Goal: Transaction & Acquisition: Book appointment/travel/reservation

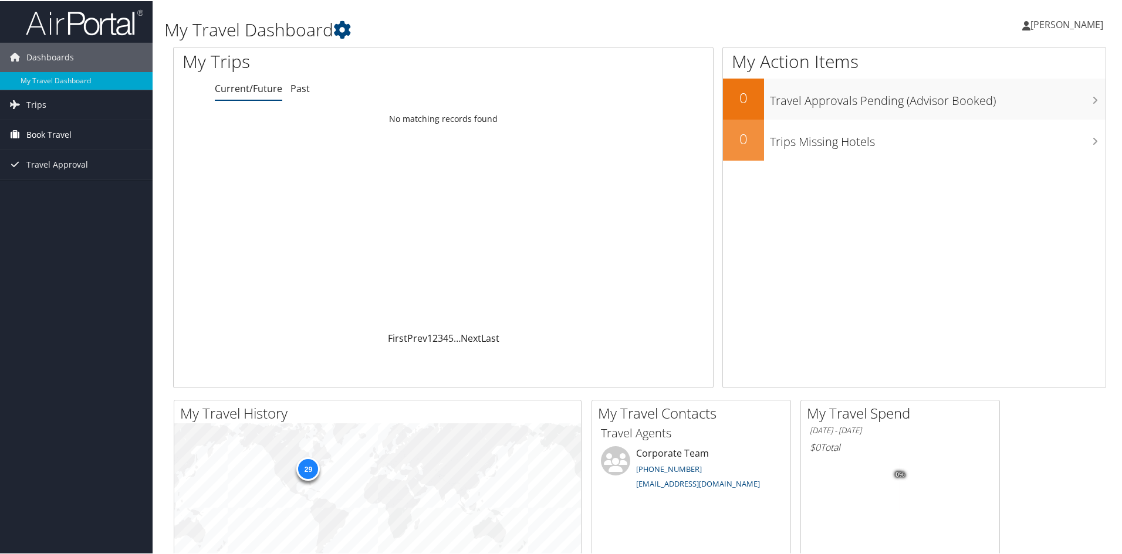
click at [37, 124] on span "Book Travel" at bounding box center [48, 133] width 45 height 29
click at [57, 155] on link "Agent Booking Request" at bounding box center [76, 157] width 153 height 18
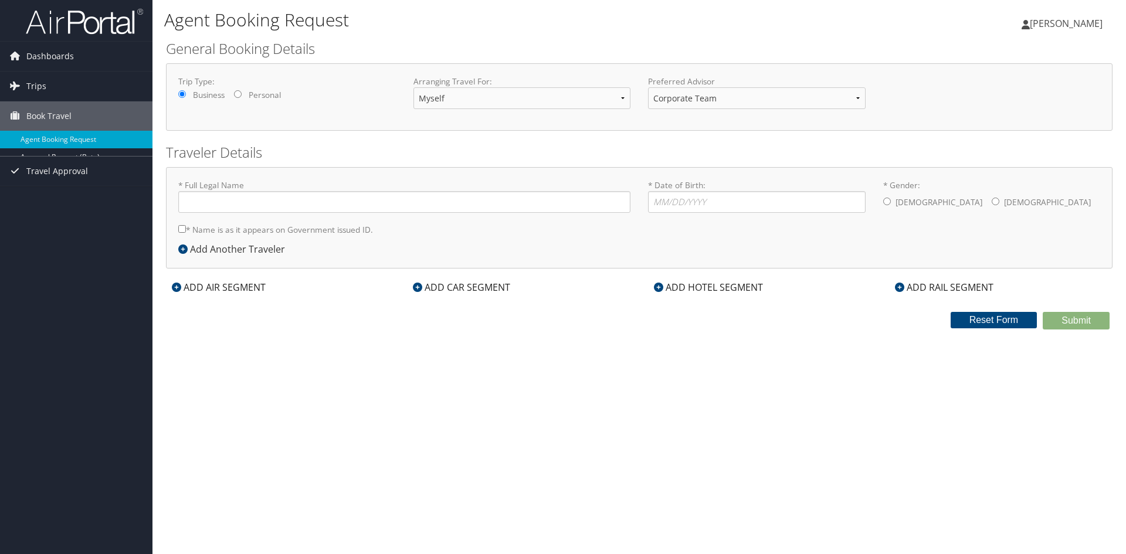
type input "[PERSON_NAME] [PERSON_NAME]"
click at [765, 203] on input "* Date of Birth: Invalid Date" at bounding box center [757, 202] width 218 height 22
type input "05/30/1994"
click at [888, 201] on input "* Gender: Male Female" at bounding box center [887, 202] width 8 height 8
radio input "true"
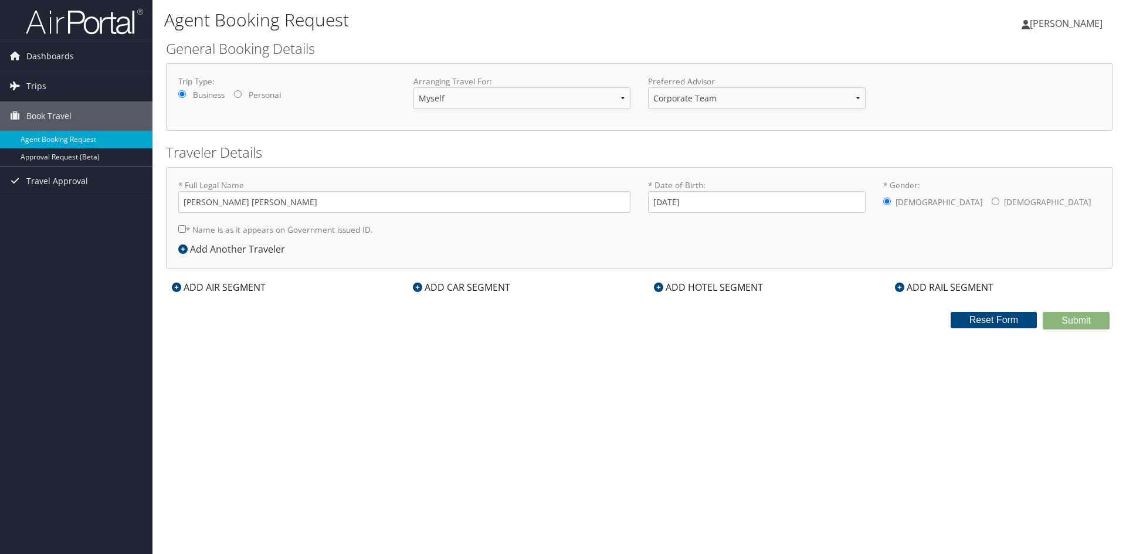
click at [180, 231] on input "* Name is as it appears on Government issued ID." at bounding box center [182, 229] width 8 height 8
checkbox input "true"
click at [181, 255] on div "Add Another Traveler" at bounding box center [234, 249] width 113 height 14
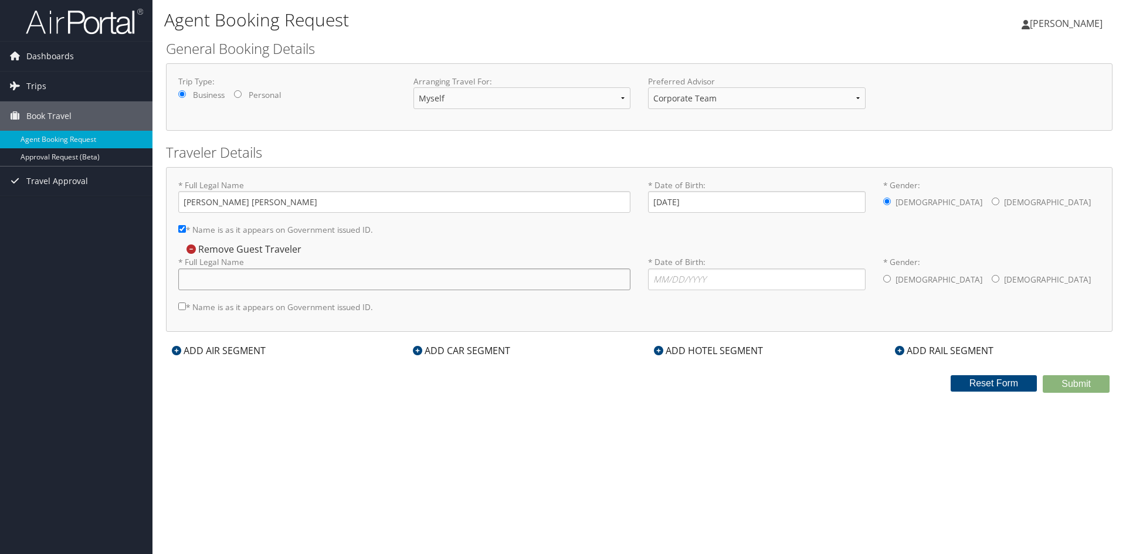
click at [248, 281] on input "* Full Legal Name" at bounding box center [404, 280] width 452 height 22
type input "Erika Marie Burke"
click at [707, 268] on label "* Date of Birth: Invalid Date" at bounding box center [757, 272] width 218 height 33
click at [707, 269] on input "* Date of Birth: Invalid Date" at bounding box center [757, 280] width 218 height 22
type input "07/24/1997"
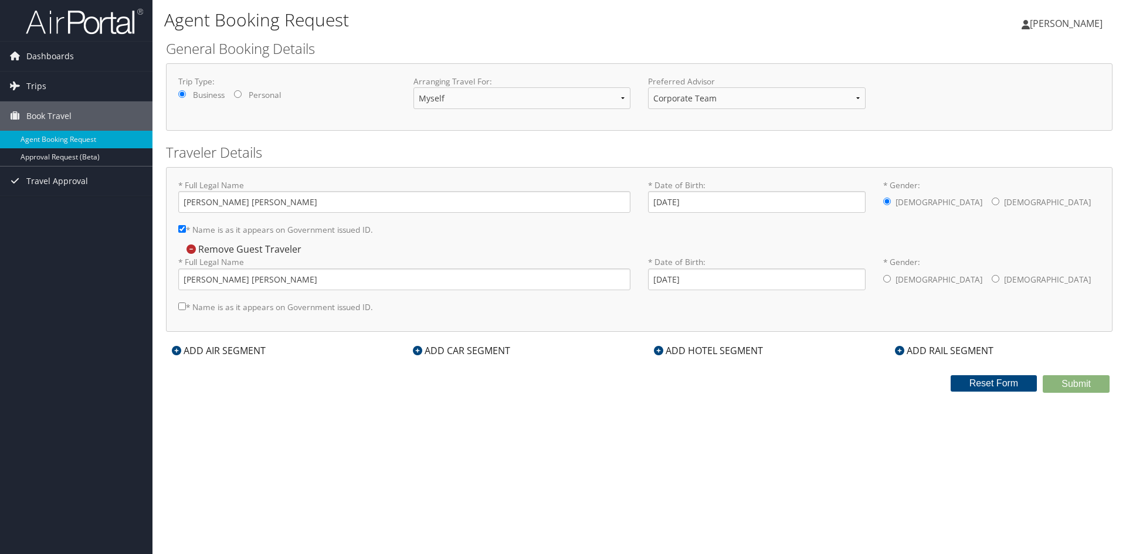
click at [930, 273] on div "Male Female" at bounding box center [992, 280] width 218 height 23
click at [992, 282] on input "* Gender: Male Female" at bounding box center [996, 279] width 8 height 8
radio input "true"
click at [194, 310] on label "* Name is as it appears on Government issued ID." at bounding box center [275, 307] width 195 height 22
click at [186, 310] on input "* Name is as it appears on Government issued ID." at bounding box center [182, 307] width 8 height 8
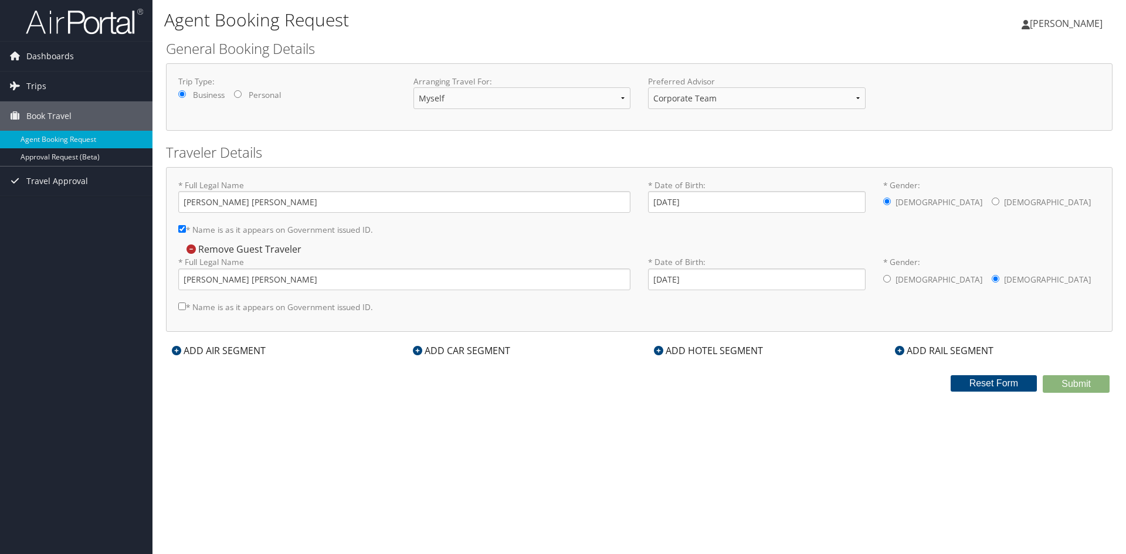
checkbox input "true"
click at [222, 351] on div "ADD AIR SEGMENT" at bounding box center [219, 351] width 106 height 14
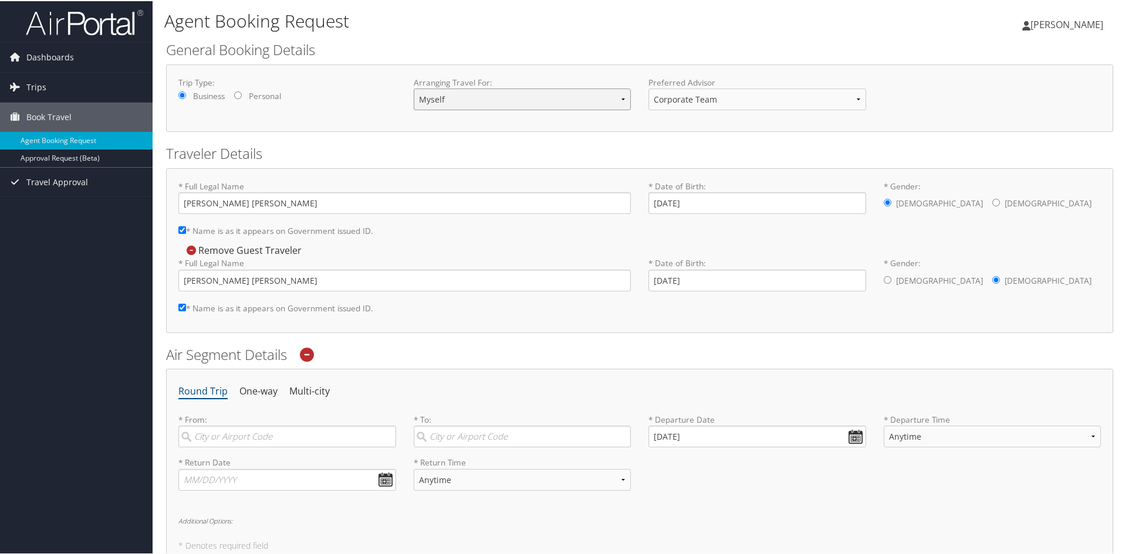
click at [480, 106] on select "Myself Another Traveler Guest Traveler" at bounding box center [523, 98] width 218 height 22
click at [381, 121] on div "Trip Type: Business Personal Arranging Travel For: Myself Another Traveler Gues…" at bounding box center [639, 96] width 947 height 67
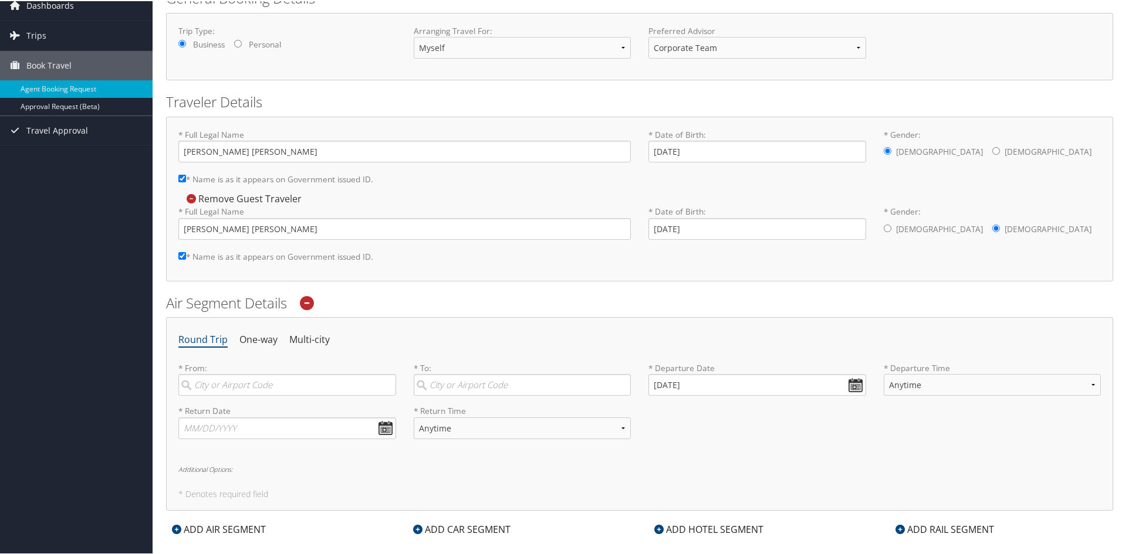
scroll to position [78, 0]
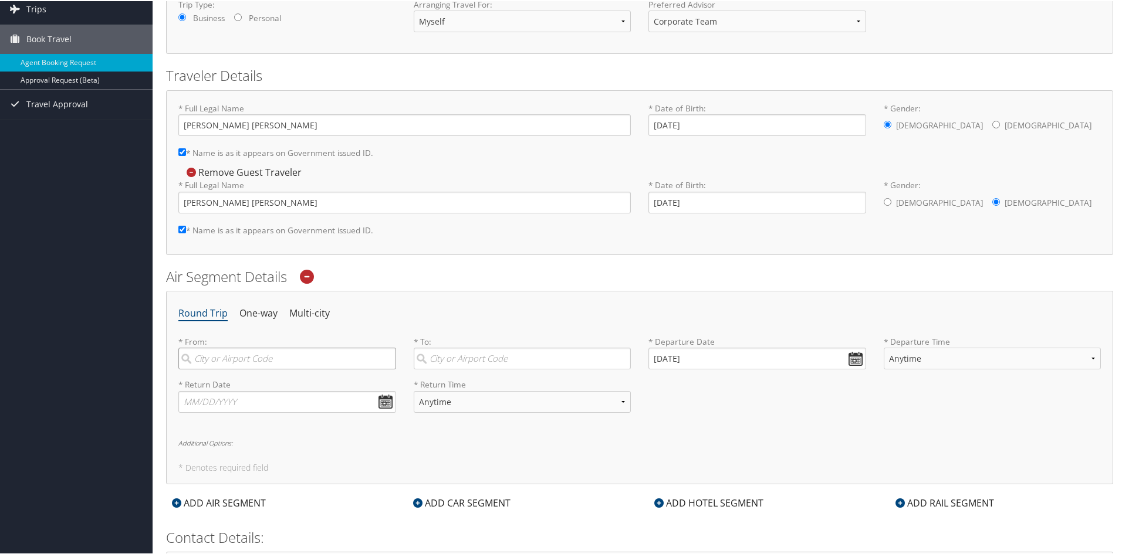
click at [311, 357] on input "search" at bounding box center [287, 358] width 218 height 22
click at [292, 382] on div "Detroit (DTW MI)" at bounding box center [289, 381] width 202 height 15
click at [292, 368] on input "dtw" at bounding box center [287, 358] width 218 height 22
type input "Detroit (DTW MI)"
click at [449, 361] on input "search" at bounding box center [523, 358] width 218 height 22
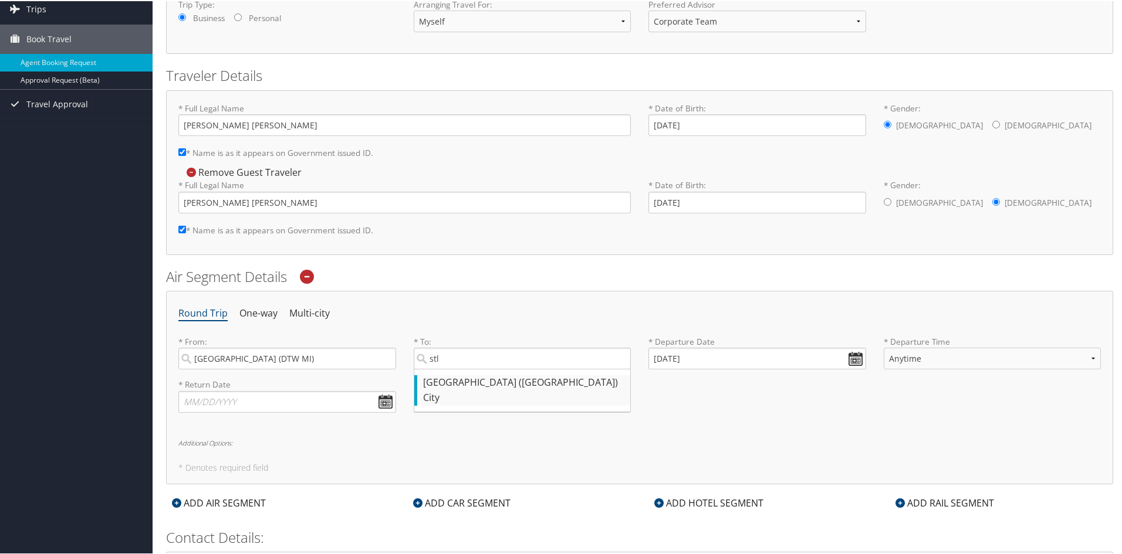
click at [477, 397] on div "City" at bounding box center [524, 397] width 202 height 15
click at [477, 368] on input "stl" at bounding box center [523, 358] width 218 height 22
type input "St Louis (STL MO)"
click at [848, 354] on input "10/02/2025" at bounding box center [757, 358] width 218 height 22
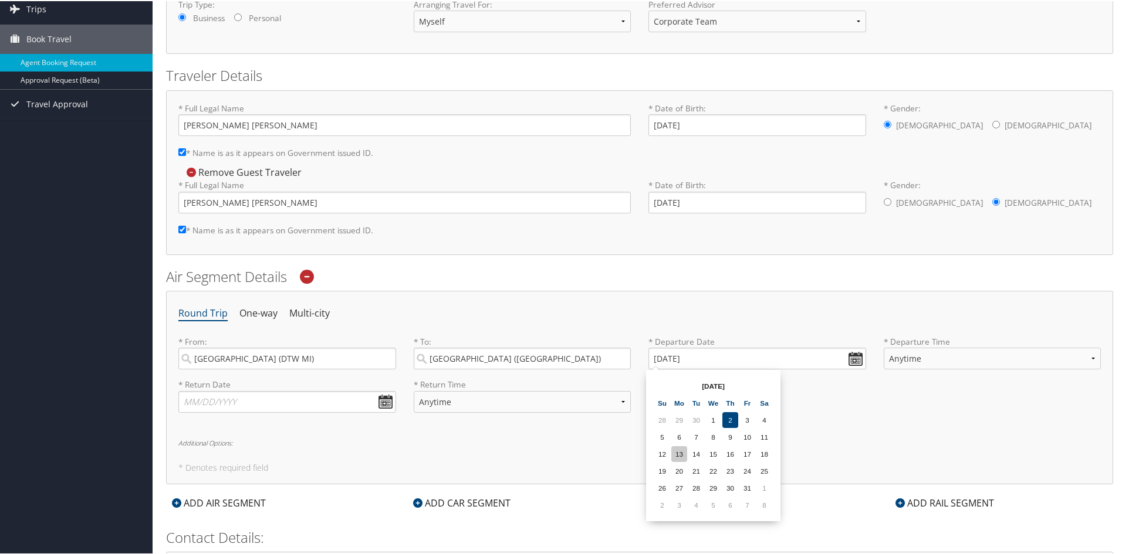
click at [685, 456] on td "13" at bounding box center [679, 453] width 16 height 16
type input "10/13/2025"
click at [1063, 358] on select "Anytime Early Morning (5AM-7AM) Morning (7AM-12PM) Afternoon (12PM-5PM) Evening…" at bounding box center [992, 358] width 218 height 22
select select "12:00 PM"
click at [883, 347] on select "Anytime Early Morning (5AM-7AM) Morning (7AM-12PM) Afternoon (12PM-5PM) Evening…" at bounding box center [992, 358] width 218 height 22
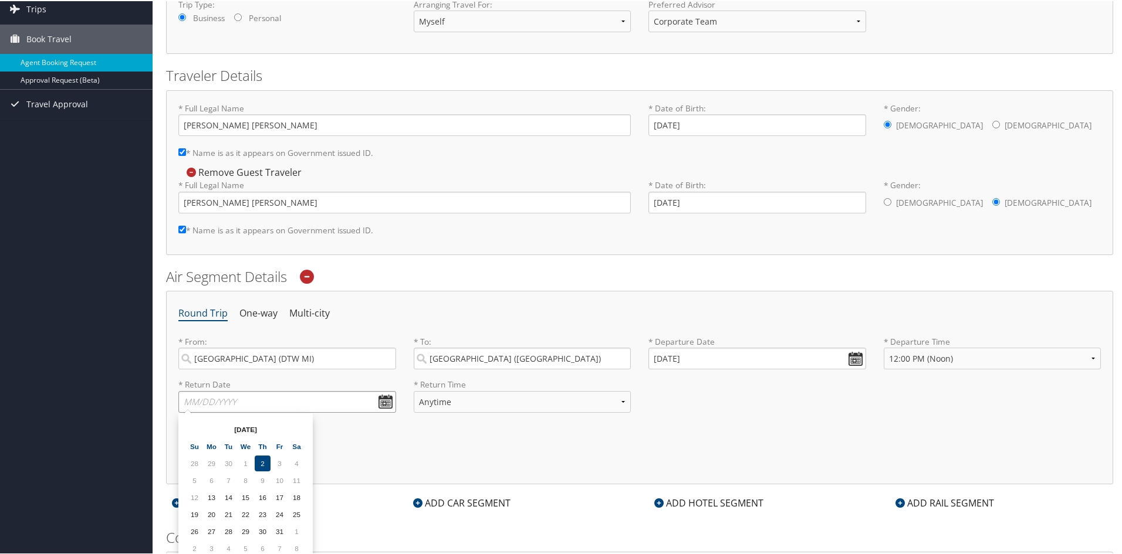
click at [378, 398] on input "text" at bounding box center [287, 401] width 218 height 22
click at [244, 500] on td "15" at bounding box center [246, 497] width 16 height 16
type input "10/15/2025"
click at [505, 395] on select "Anytime Early Morning (5AM-7AM) Morning (7AM-12PM) Afternoon (12PM-5PM) Evening…" at bounding box center [523, 401] width 218 height 22
click at [537, 401] on select "Anytime Early Morning (5AM-7AM) Morning (7AM-12PM) Afternoon (12PM-5PM) Evening…" at bounding box center [523, 401] width 218 height 22
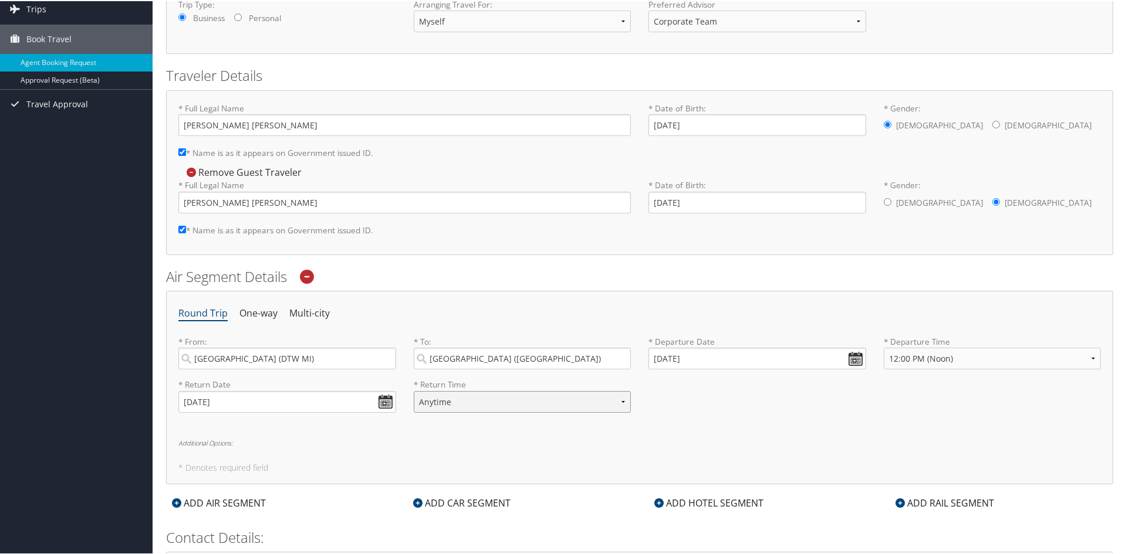
select select "6:00 PM"
click at [414, 390] on select "Anytime Early Morning (5AM-7AM) Morning (7AM-12PM) Afternoon (12PM-5PM) Evening…" at bounding box center [523, 401] width 218 height 22
click at [946, 353] on select "Anytime Early Morning (5AM-7AM) Morning (7AM-12PM) Afternoon (12PM-5PM) Evening…" at bounding box center [992, 358] width 218 height 22
select select "1:00 PM"
click at [883, 347] on select "Anytime Early Morning (5AM-7AM) Morning (7AM-12PM) Afternoon (12PM-5PM) Evening…" at bounding box center [992, 358] width 218 height 22
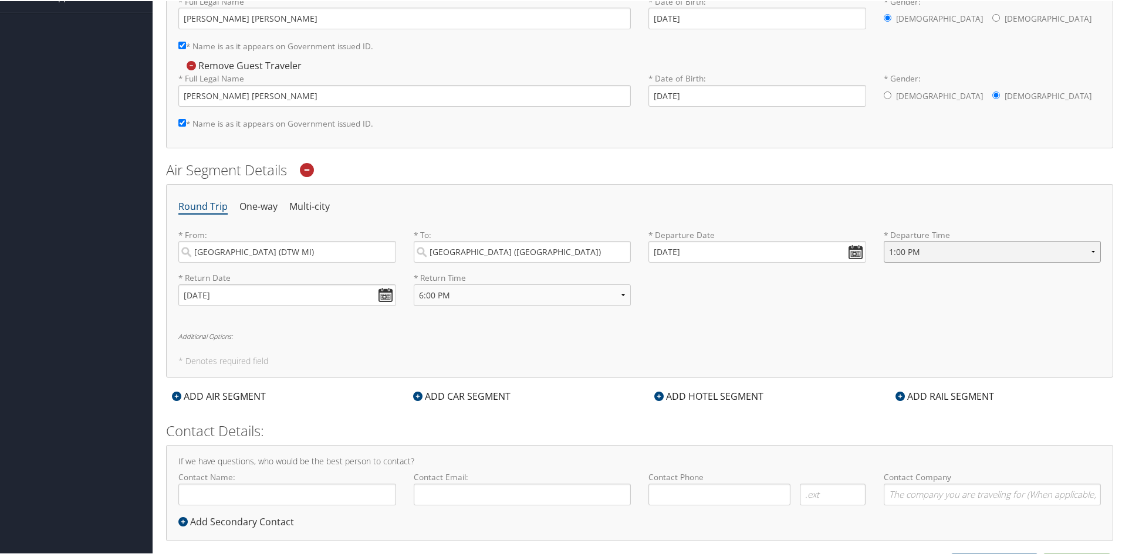
scroll to position [200, 0]
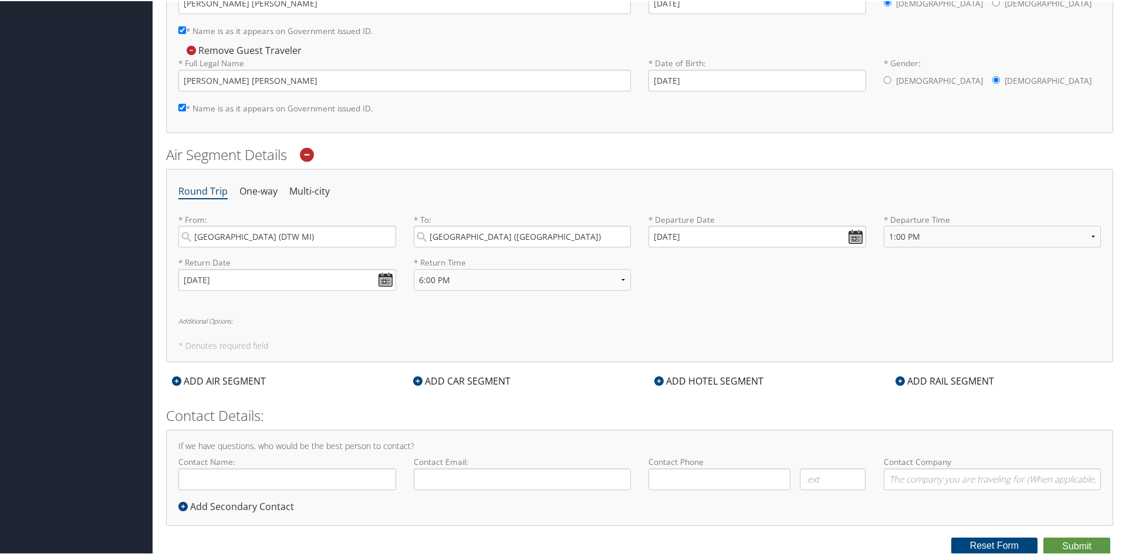
click at [384, 327] on div "Round Trip One-way Multi-city * From: Detroit (DTW MI) Required * To: St Louis …" at bounding box center [639, 264] width 947 height 193
click at [453, 375] on div "ADD CAR SEGMENT" at bounding box center [461, 380] width 109 height 14
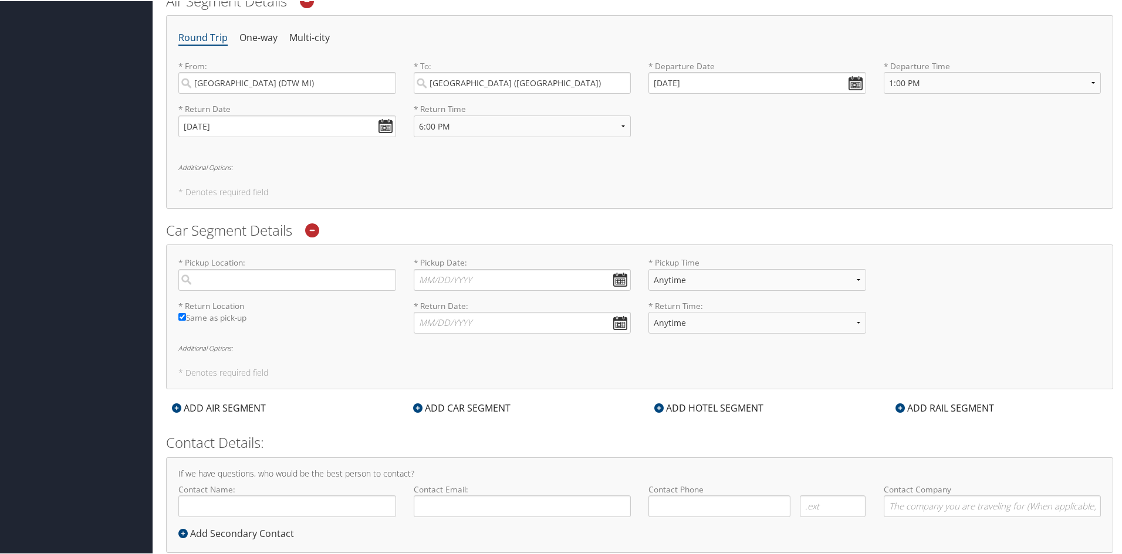
scroll to position [357, 0]
click at [290, 273] on input "search" at bounding box center [287, 276] width 218 height 22
click at [299, 304] on div "St Louis (STL MO)" at bounding box center [289, 300] width 202 height 15
click at [299, 287] on input "stl" at bounding box center [287, 276] width 218 height 22
type input "St Louis"
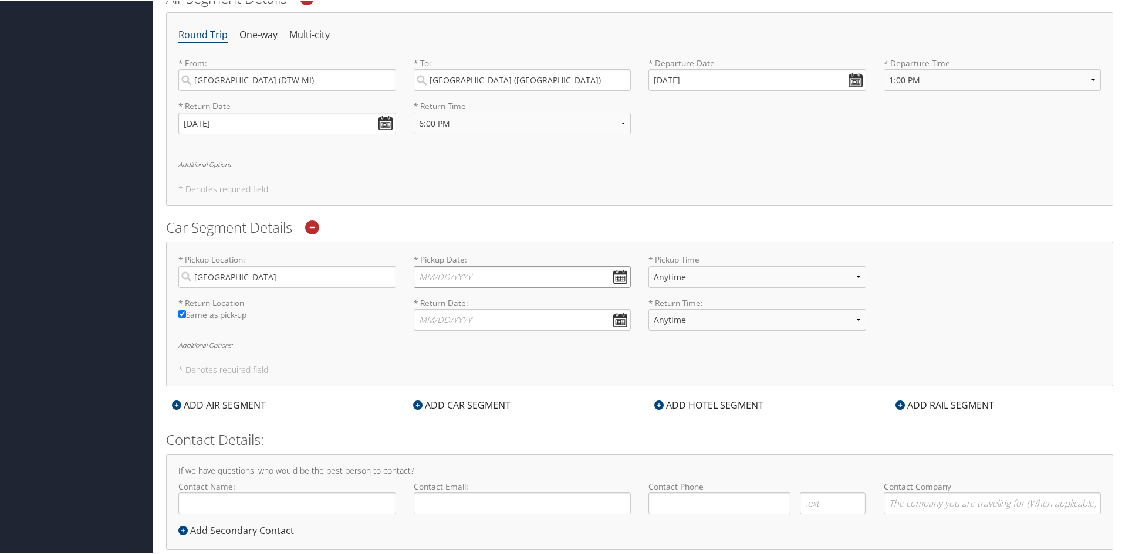
click at [620, 277] on input "* Pickup Date: Dates must be valid" at bounding box center [523, 276] width 218 height 22
click at [448, 374] on td "13" at bounding box center [446, 372] width 16 height 16
type input "10/13/2025"
click at [738, 277] on select "Anytime 12:00 AM 1:00 AM 2:00 AM 3:00 AM 4:00 AM 5:00 AM 6:00 AM 7:00 AM 8:00 A…" at bounding box center [757, 276] width 218 height 22
select select "1:00 PM"
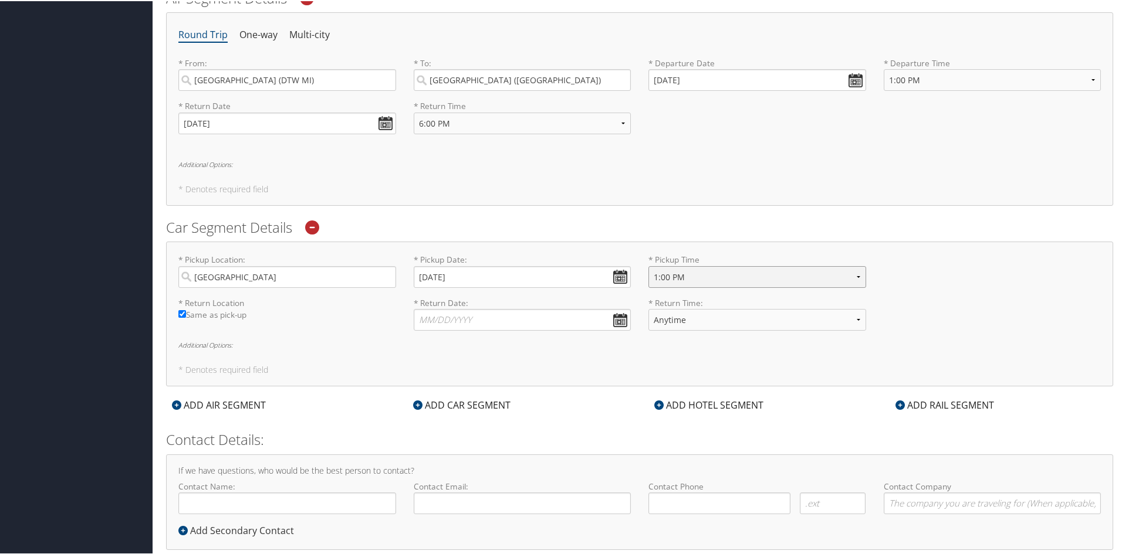
click at [648, 265] on select "Anytime 12:00 AM 1:00 AM 2:00 AM 3:00 AM 4:00 AM 5:00 AM 6:00 AM 7:00 AM 8:00 A…" at bounding box center [757, 276] width 218 height 22
click at [742, 273] on select "Anytime 12:00 AM 1:00 AM 2:00 AM 3:00 AM 4:00 AM 5:00 AM 6:00 AM 7:00 AM 8:00 A…" at bounding box center [757, 276] width 218 height 22
click at [648, 265] on select "Anytime 12:00 AM 1:00 AM 2:00 AM 3:00 AM 4:00 AM 5:00 AM 6:00 AM 7:00 AM 8:00 A…" at bounding box center [757, 276] width 218 height 22
click at [749, 316] on select "Anytime 12:00 AM 1:00 AM 2:00 AM 3:00 AM 4:00 AM 5:00 AM 6:00 AM 7:00 AM 8:00 A…" at bounding box center [757, 319] width 218 height 22
select select "6:00 PM"
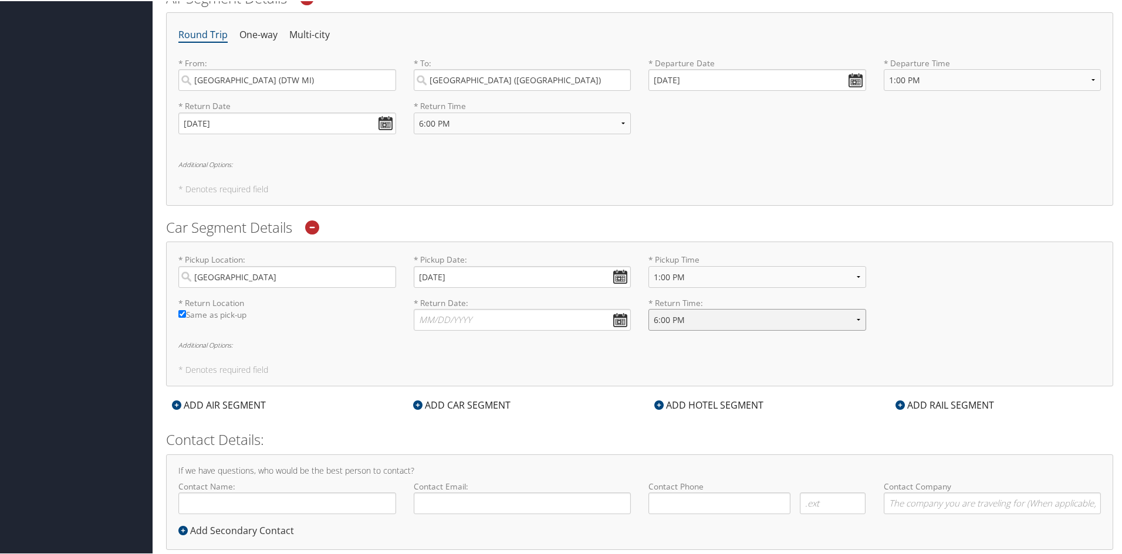
click at [648, 308] on select "Anytime 12:00 AM 1:00 AM 2:00 AM 3:00 AM 4:00 AM 5:00 AM 6:00 AM 7:00 AM 8:00 A…" at bounding box center [757, 319] width 218 height 22
click at [621, 314] on input "* Return Date: Dates must be valid" at bounding box center [523, 319] width 218 height 22
click at [483, 417] on td "15" at bounding box center [480, 415] width 16 height 16
type input "10/15/2025"
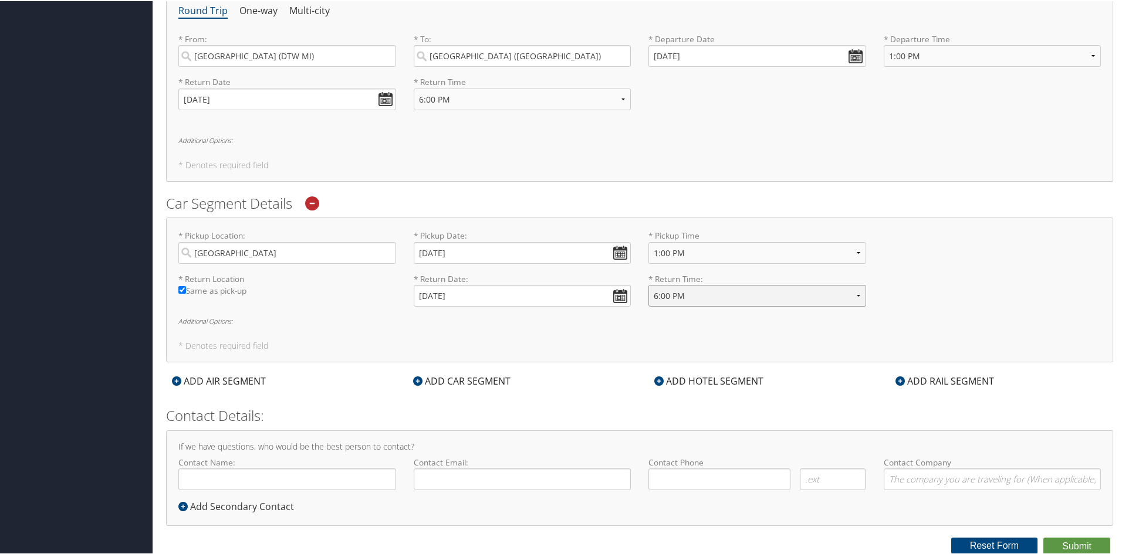
click at [739, 290] on select "Anytime 12:00 AM 1:00 AM 2:00 AM 3:00 AM 4:00 AM 5:00 AM 6:00 AM 7:00 AM 8:00 A…" at bounding box center [757, 295] width 218 height 22
select select "5:00 PM"
click at [648, 284] on select "Anytime 12:00 AM 1:00 AM 2:00 AM 3:00 AM 4:00 AM 5:00 AM 6:00 AM 7:00 AM 8:00 A…" at bounding box center [757, 295] width 218 height 22
click at [671, 382] on div "ADD HOTEL SEGMENT" at bounding box center [708, 380] width 121 height 14
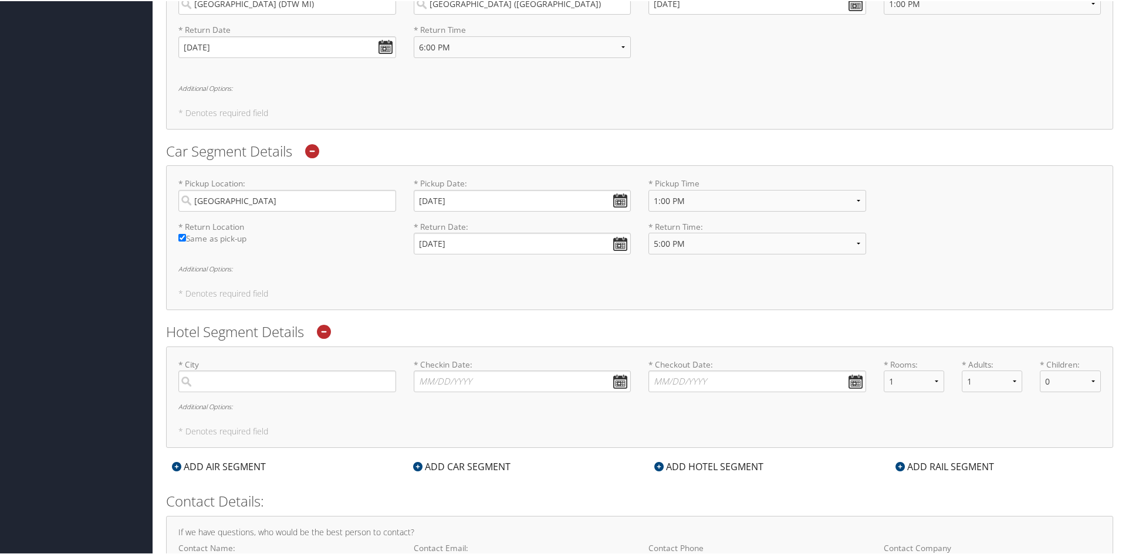
scroll to position [459, 0]
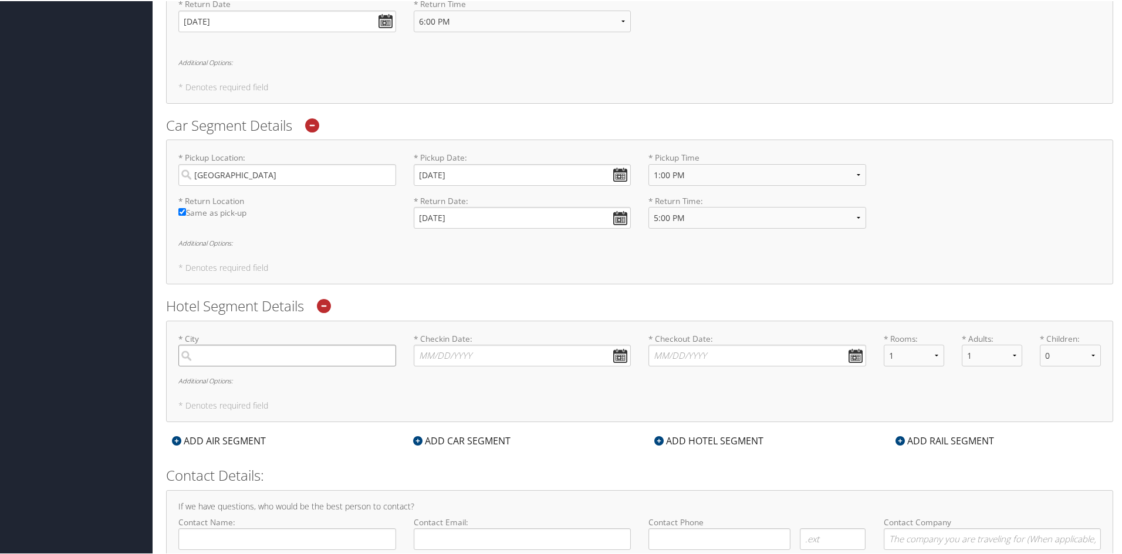
click at [360, 351] on input "search" at bounding box center [287, 355] width 218 height 22
click at [326, 378] on div "St Louis (STL MO)" at bounding box center [289, 378] width 202 height 15
click at [326, 365] on input "stl" at bounding box center [287, 355] width 218 height 22
type input "St Louis"
click at [617, 356] on input "* Checkin Date: Dates must be valid" at bounding box center [523, 355] width 218 height 22
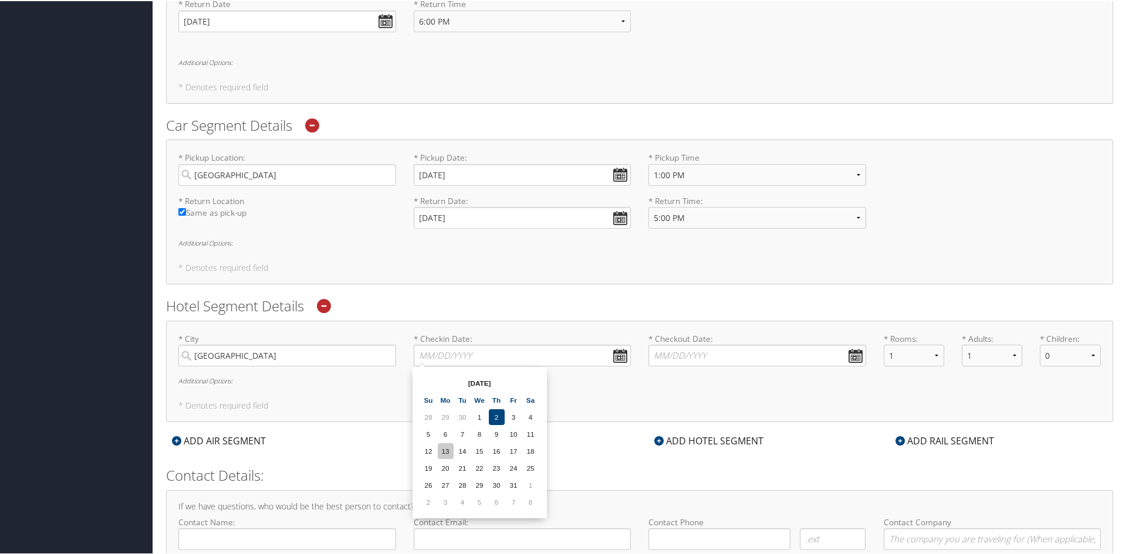
click at [450, 452] on td "13" at bounding box center [446, 450] width 16 height 16
type input "10/13/2025"
click at [852, 352] on input "* Checkout Date: Dates must be valid" at bounding box center [757, 355] width 218 height 22
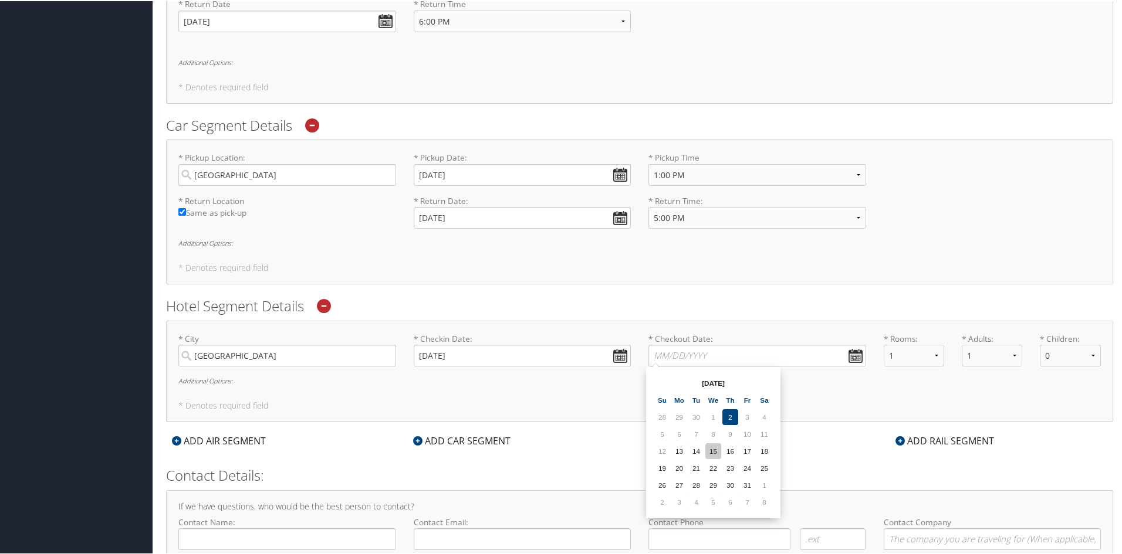
click at [713, 448] on td "15" at bounding box center [713, 450] width 16 height 16
type input "10/15/2025"
click at [1003, 351] on select "1 2 3 4 5" at bounding box center [992, 355] width 60 height 22
select select "2"
click at [962, 344] on select "1 2 3 4 5" at bounding box center [992, 355] width 60 height 22
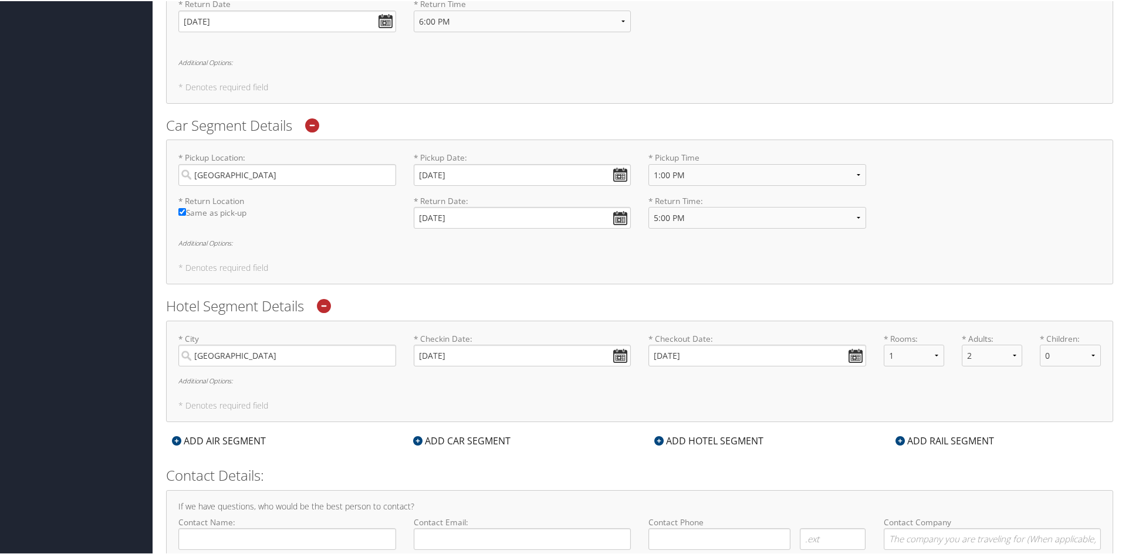
click at [888, 396] on div "* City St Louis Required * Checkin Date: 10/13/2025 Dates must be valid * Check…" at bounding box center [639, 371] width 947 height 102
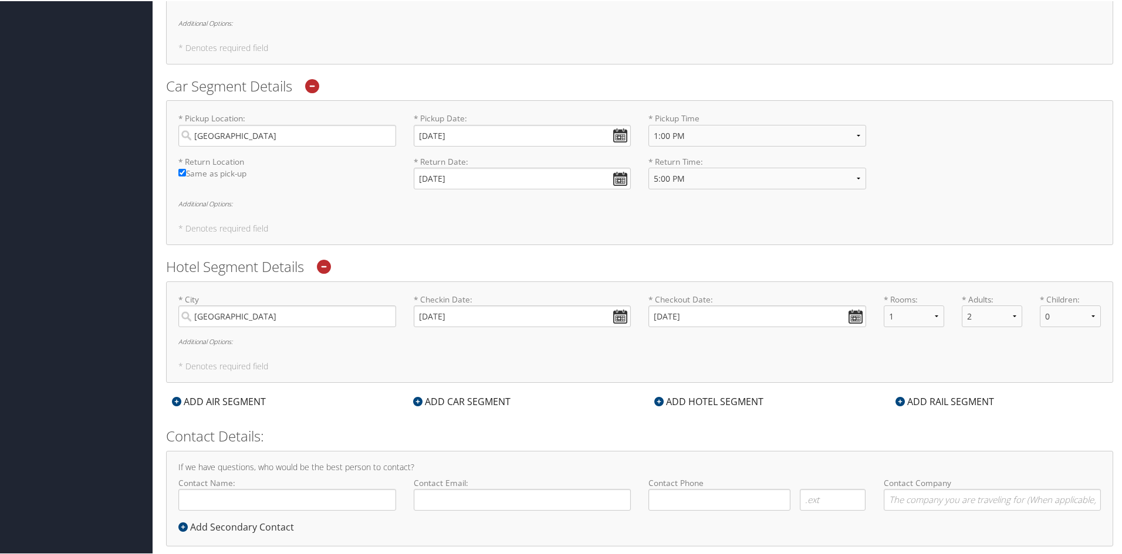
scroll to position [519, 0]
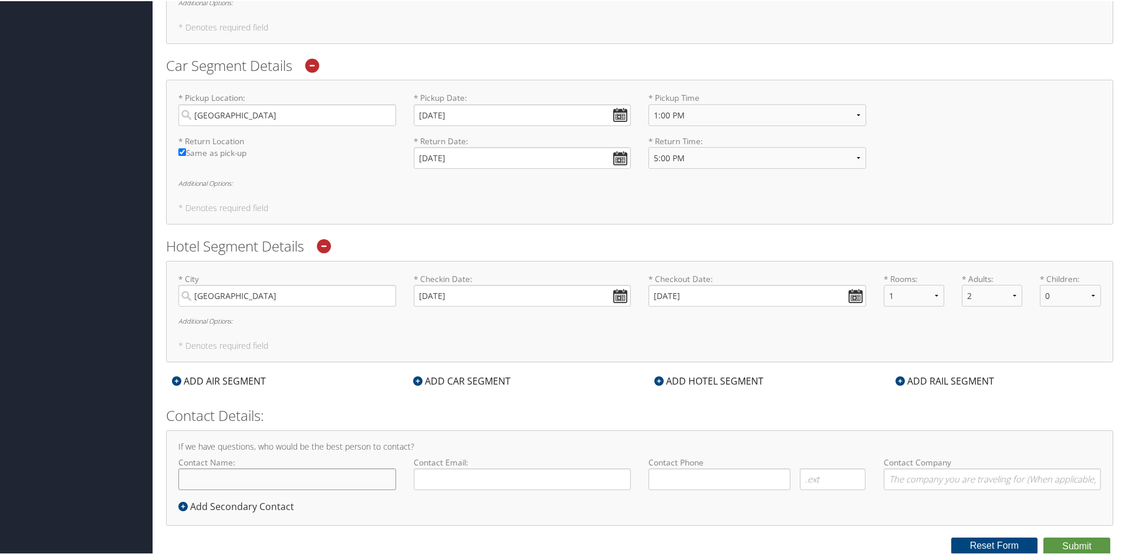
click at [316, 471] on input "Contact Name:" at bounding box center [287, 479] width 218 height 22
drag, startPoint x: 253, startPoint y: 483, endPoint x: 197, endPoint y: 484, distance: 56.3
click at [197, 484] on input "Benjamin Charles Burke" at bounding box center [287, 479] width 218 height 22
type input "Ben Burke"
click at [461, 489] on input "Contact Email:" at bounding box center [523, 479] width 218 height 22
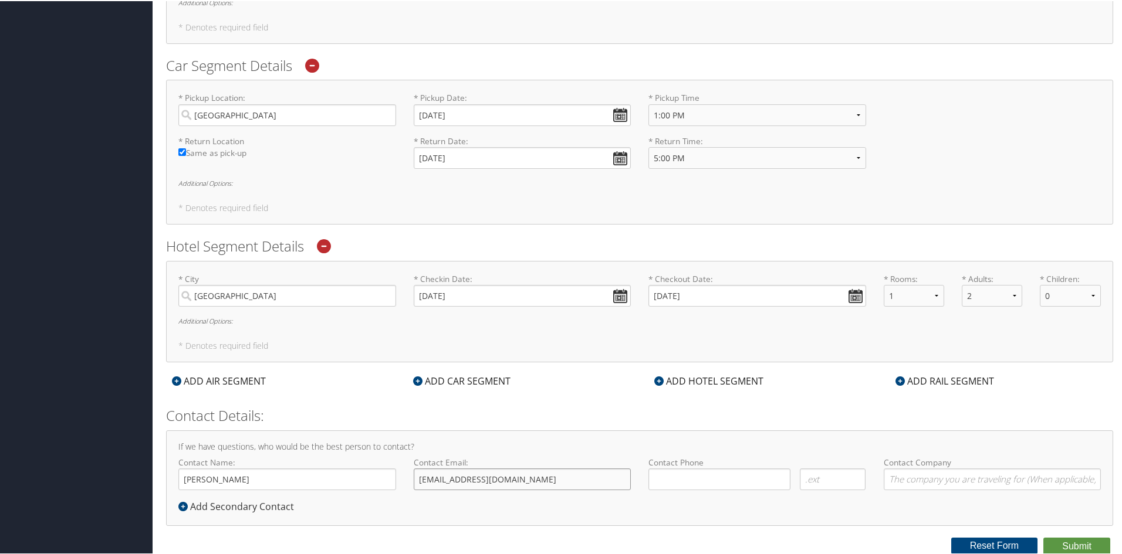
type input "benburke3@gmail.com"
type input "(734) 807-0335"
click at [960, 482] on input "Contact Company" at bounding box center [992, 479] width 218 height 22
type input "Adrian Steel Company"
click at [202, 506] on div "Add Secondary Contact" at bounding box center [238, 506] width 121 height 14
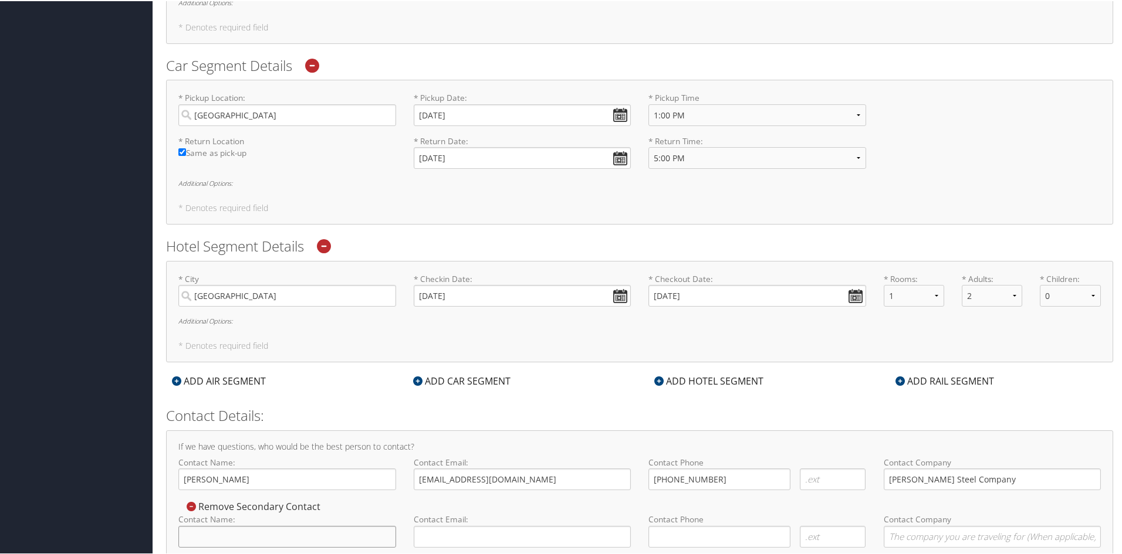
click at [232, 529] on input "Contact Name:" at bounding box center [287, 536] width 218 height 22
type input "Erika Burke"
type input "akira1"
drag, startPoint x: 418, startPoint y: 482, endPoint x: 458, endPoint y: 479, distance: 39.4
click at [458, 479] on input "benburke3@gmail.com" at bounding box center [523, 479] width 218 height 22
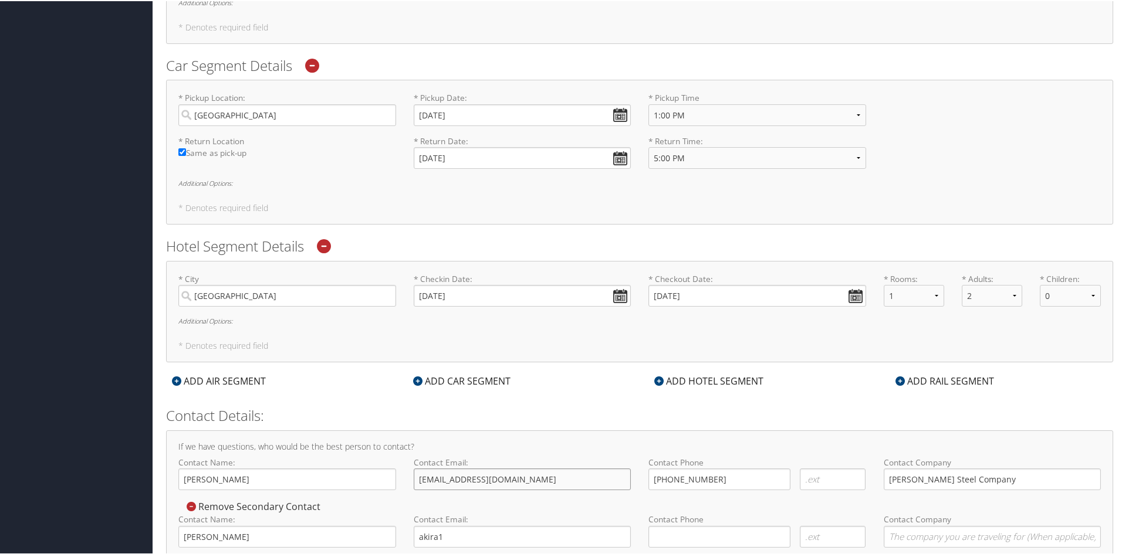
click at [527, 482] on input "benburke3@gmail.com" at bounding box center [523, 479] width 218 height 22
drag, startPoint x: 530, startPoint y: 480, endPoint x: 377, endPoint y: 475, distance: 152.6
click at [381, 475] on div "Contact Name: Ben Burke Required Contact Email: benburke3@gmail.com Required Co…" at bounding box center [640, 477] width 940 height 43
click at [482, 540] on input "akira1" at bounding box center [523, 536] width 218 height 22
click at [516, 475] on input "bburke@adriansteel.com" at bounding box center [523, 479] width 218 height 22
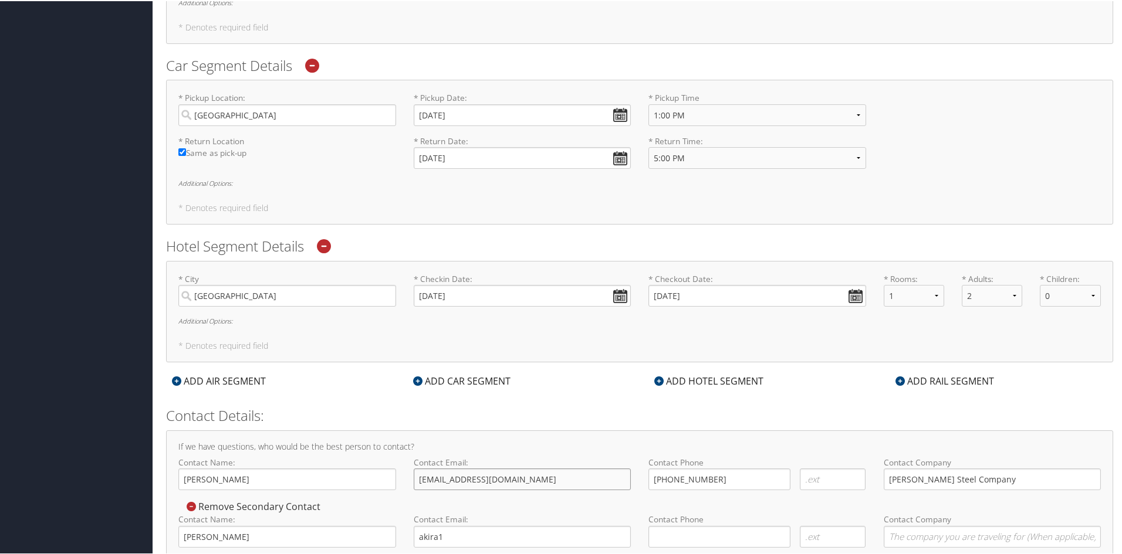
type input "bburke@adriansteel.com"
drag, startPoint x: 502, startPoint y: 537, endPoint x: 379, endPoint y: 536, distance: 123.2
click at [379, 536] on div "Contact Name: Erika Burke Required Contact Email: akira1 Required Contact Phone…" at bounding box center [640, 534] width 940 height 43
type input "eburke@adriansteel.com"
type input "(734) 347-7098"
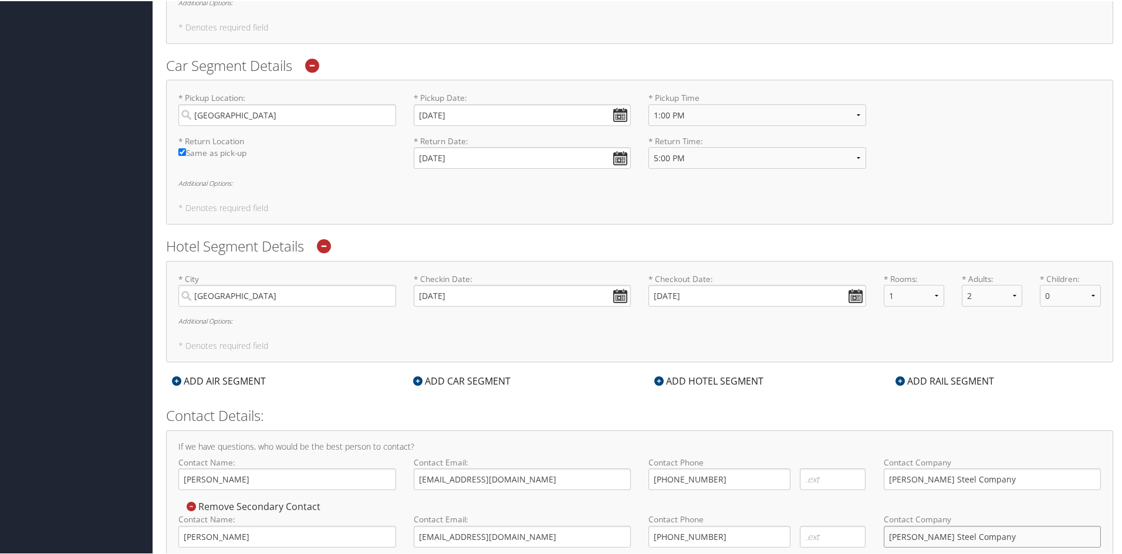
type input "Adrian Steel Company"
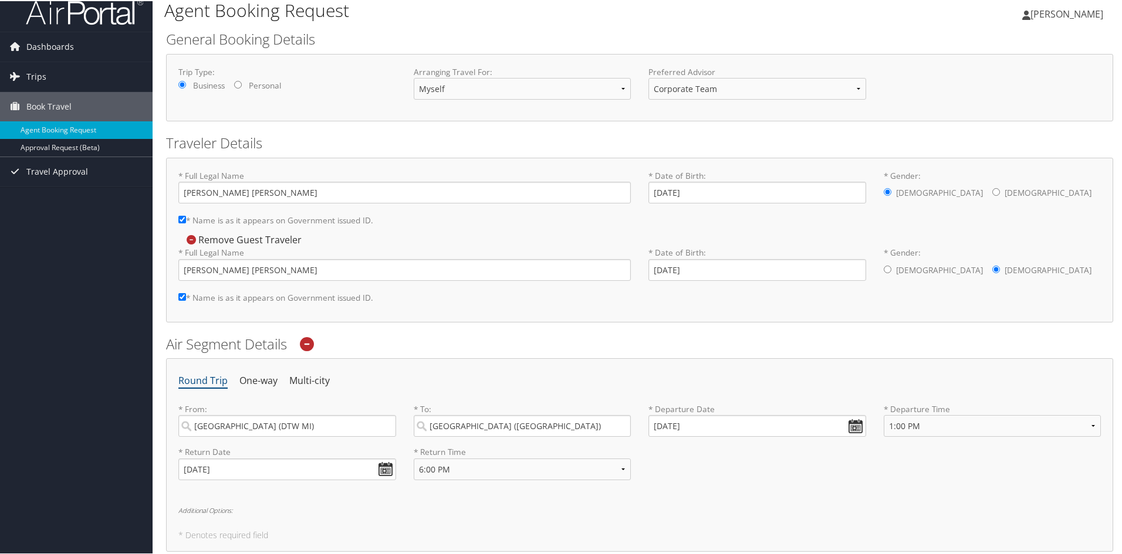
scroll to position [0, 0]
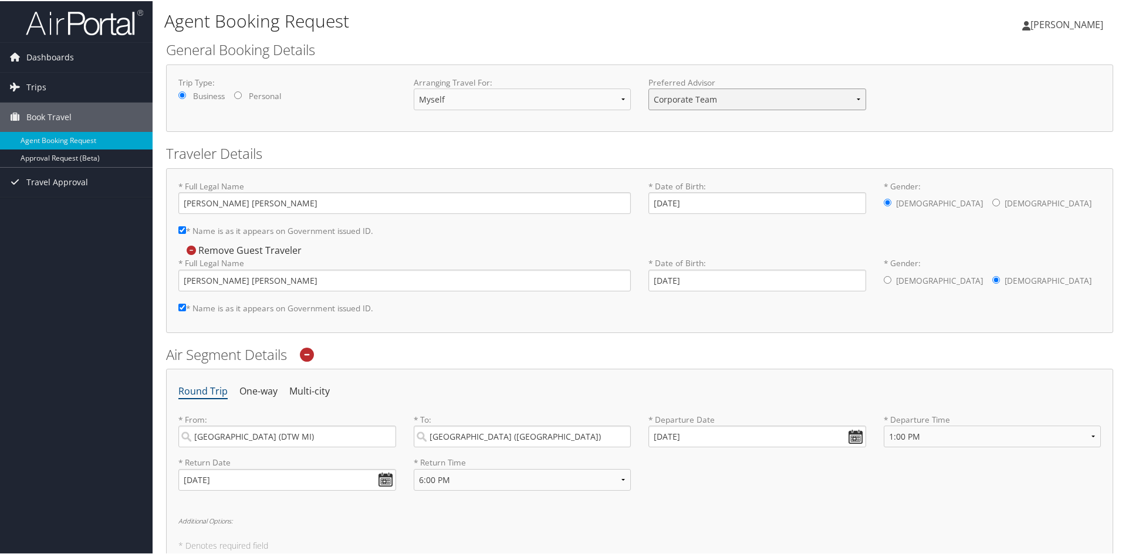
click at [693, 92] on select "Corporate Team Christopherson Advisor Team" at bounding box center [757, 98] width 218 height 22
click at [567, 94] on select "Myself Another Traveler Guest Traveler" at bounding box center [523, 98] width 218 height 22
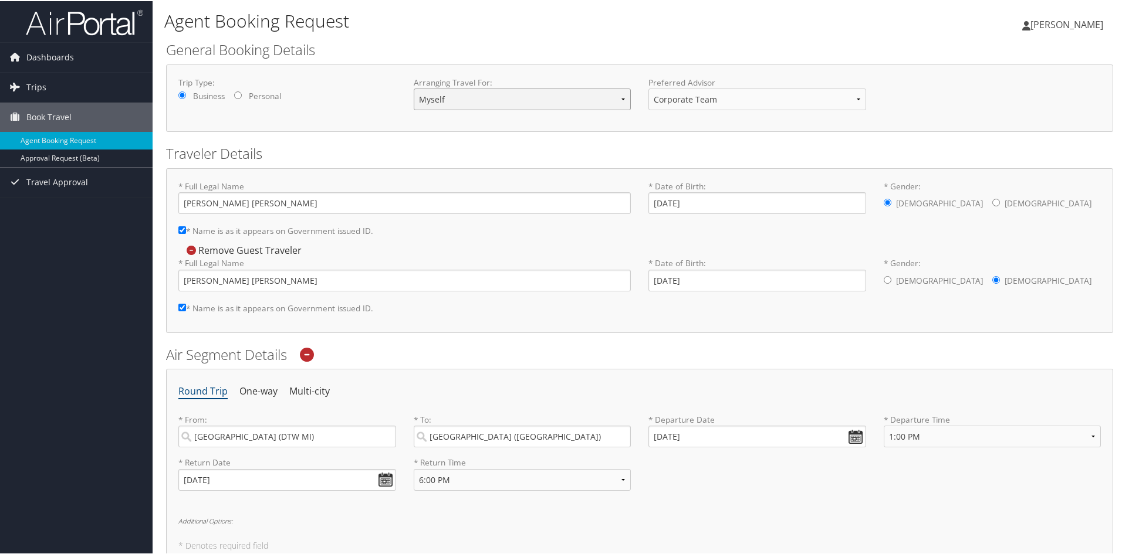
click at [567, 94] on select "Myself Another Traveler Guest Traveler" at bounding box center [523, 98] width 218 height 22
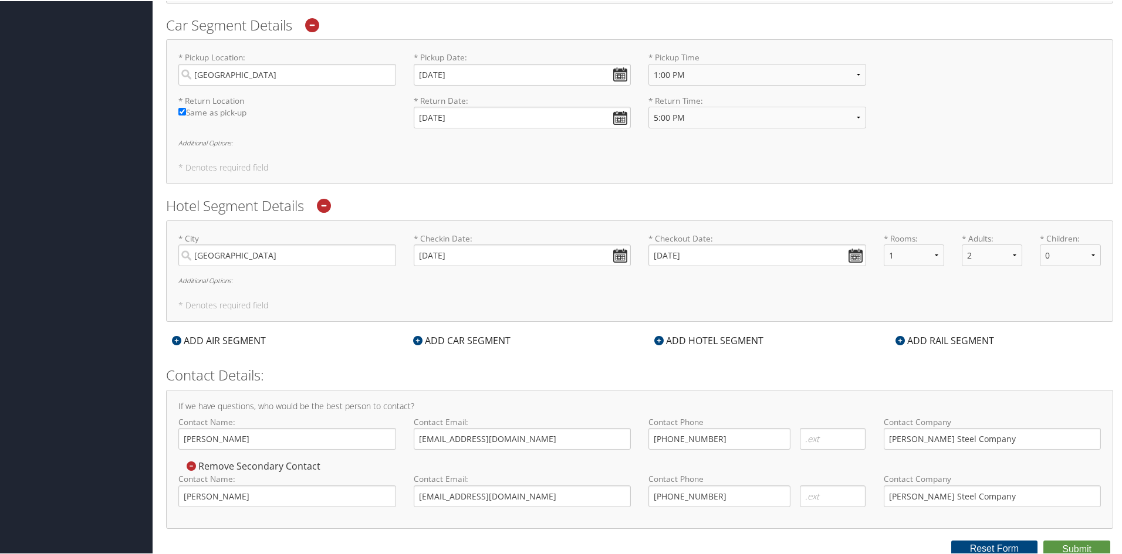
scroll to position [562, 0]
click at [1061, 548] on button "Submit" at bounding box center [1076, 546] width 67 height 18
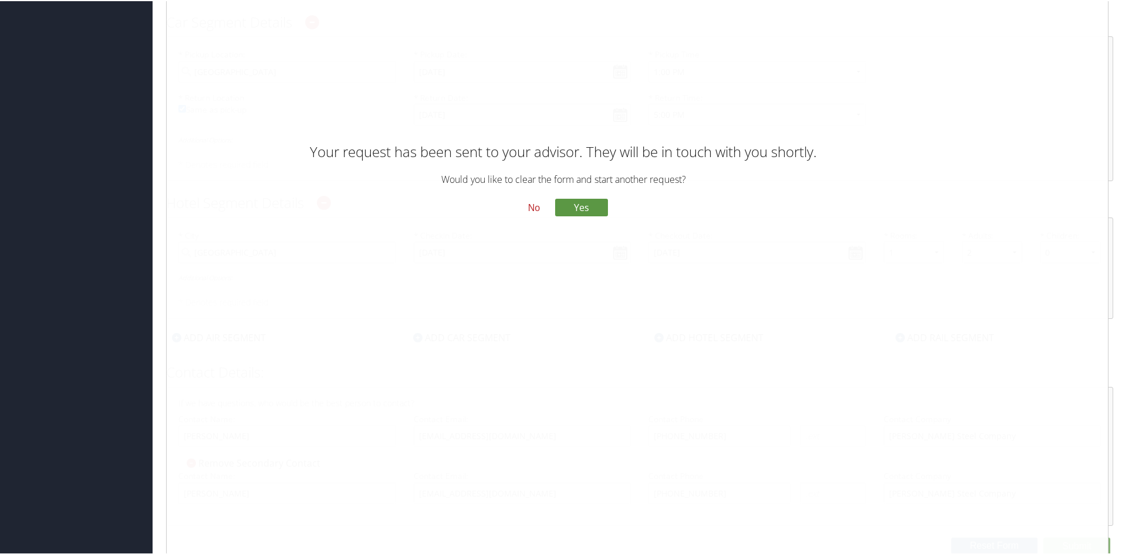
click at [534, 205] on button "No" at bounding box center [534, 207] width 31 height 20
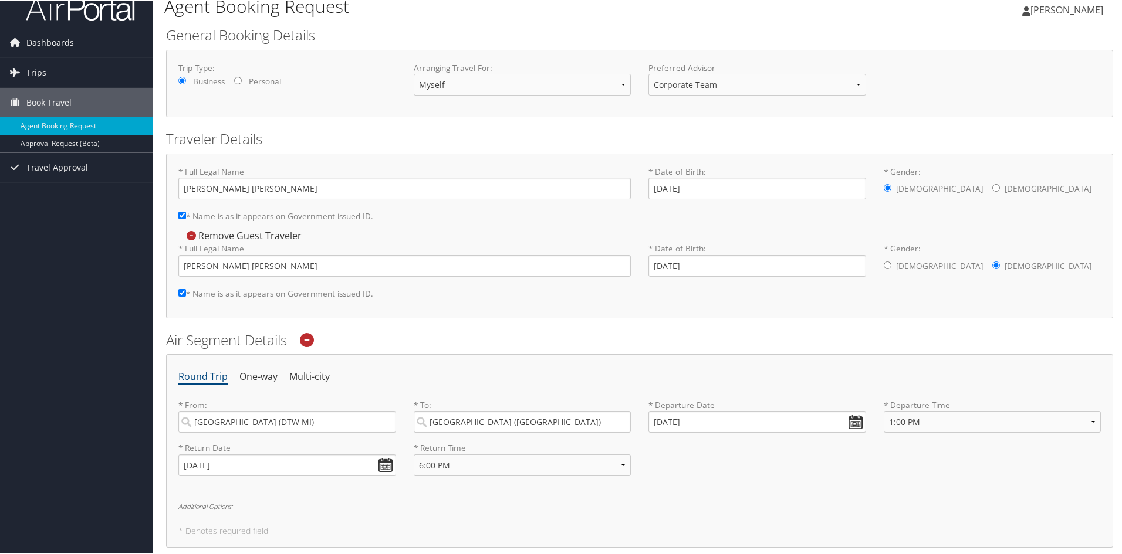
scroll to position [0, 0]
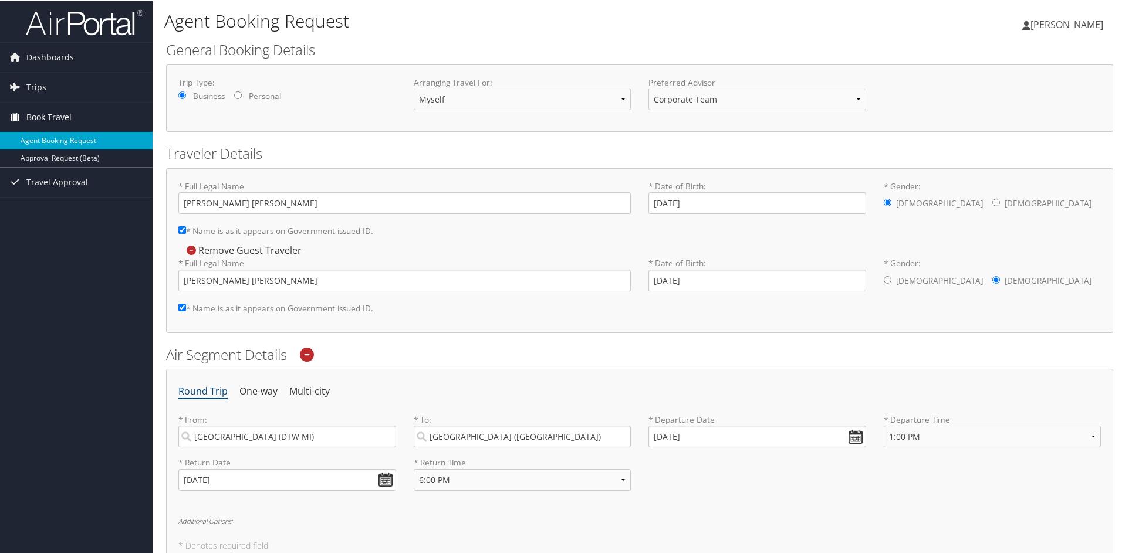
click at [65, 121] on span "Book Travel" at bounding box center [48, 115] width 45 height 29
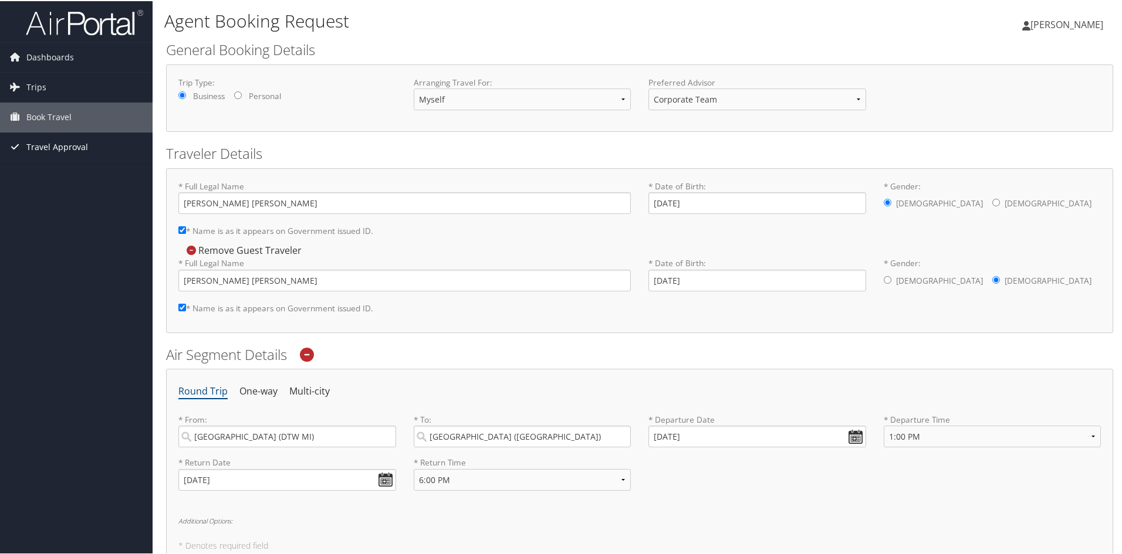
click at [55, 139] on span "Travel Approval" at bounding box center [57, 145] width 62 height 29
click at [73, 175] on link "Pending Trip Approvals" at bounding box center [76, 170] width 153 height 18
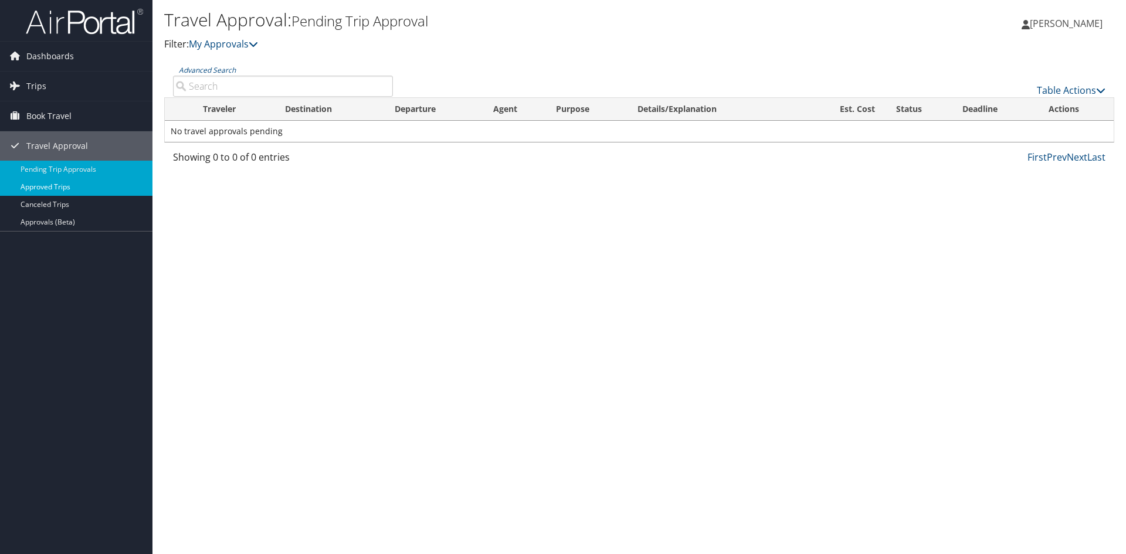
click at [85, 192] on link "Approved Trips" at bounding box center [76, 187] width 153 height 18
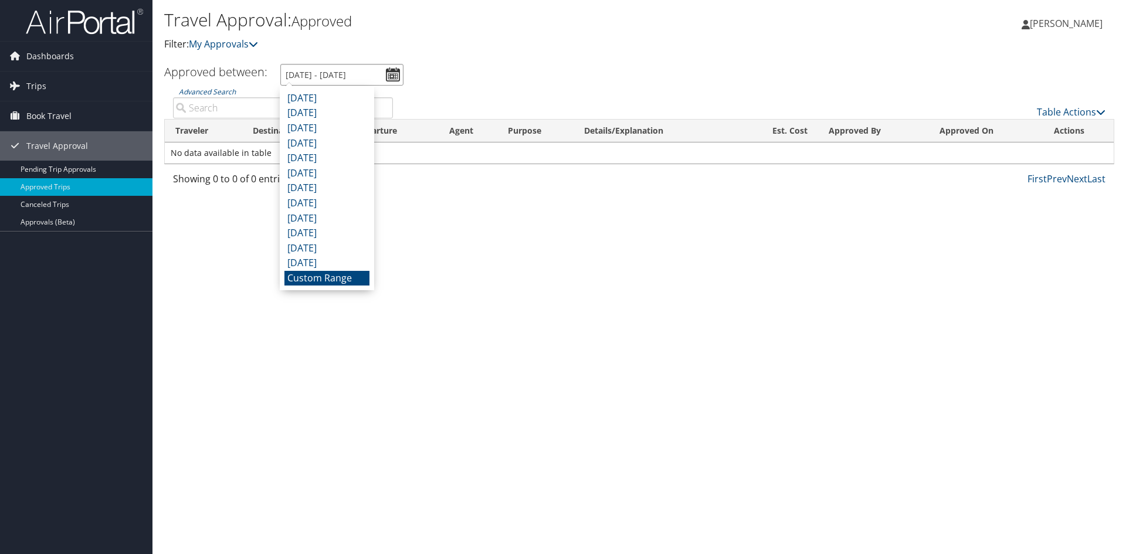
click at [389, 76] on input "9/2/2025 - 10/2/2025" at bounding box center [341, 75] width 123 height 22
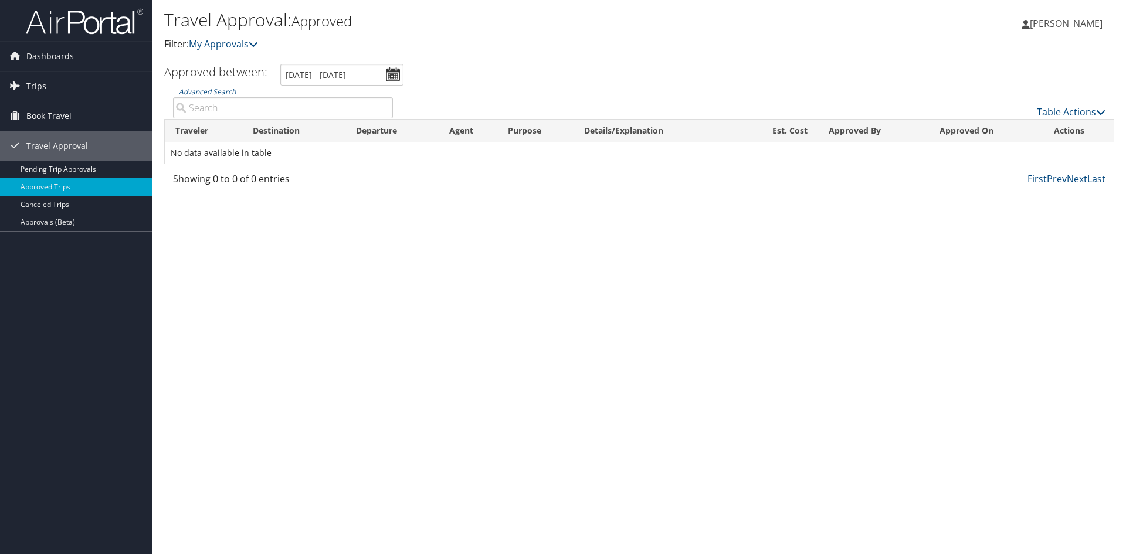
click at [609, 378] on div "Travel Approval: Approved Filter: My Approvals Benjamin Burke Benjamin Burke My…" at bounding box center [640, 277] width 974 height 554
click at [308, 78] on input "[DATE] - [DATE]" at bounding box center [341, 75] width 123 height 22
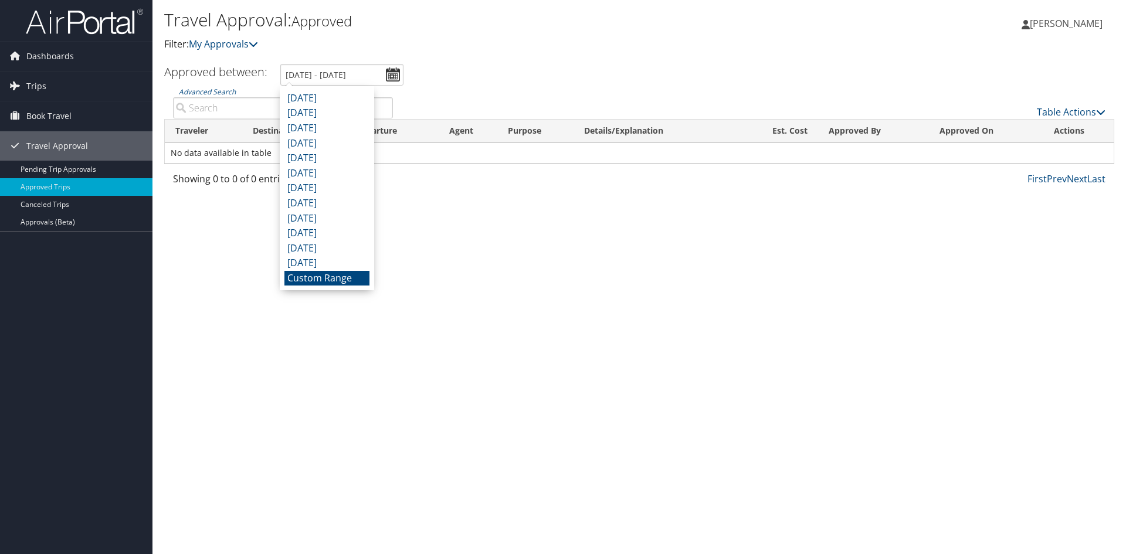
click at [530, 88] on div "Table Actions" at bounding box center [758, 102] width 713 height 33
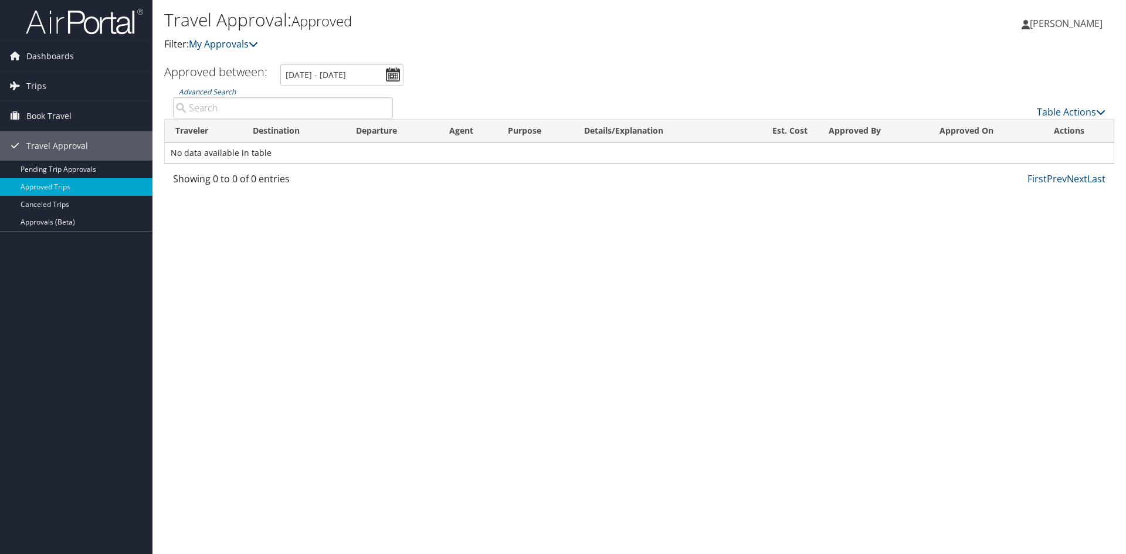
click at [615, 60] on div "Travel Approval: Approved Filter: My Approvals" at bounding box center [481, 35] width 634 height 58
click at [348, 75] on input "9/2/2025 - 10/2/2025" at bounding box center [341, 75] width 123 height 22
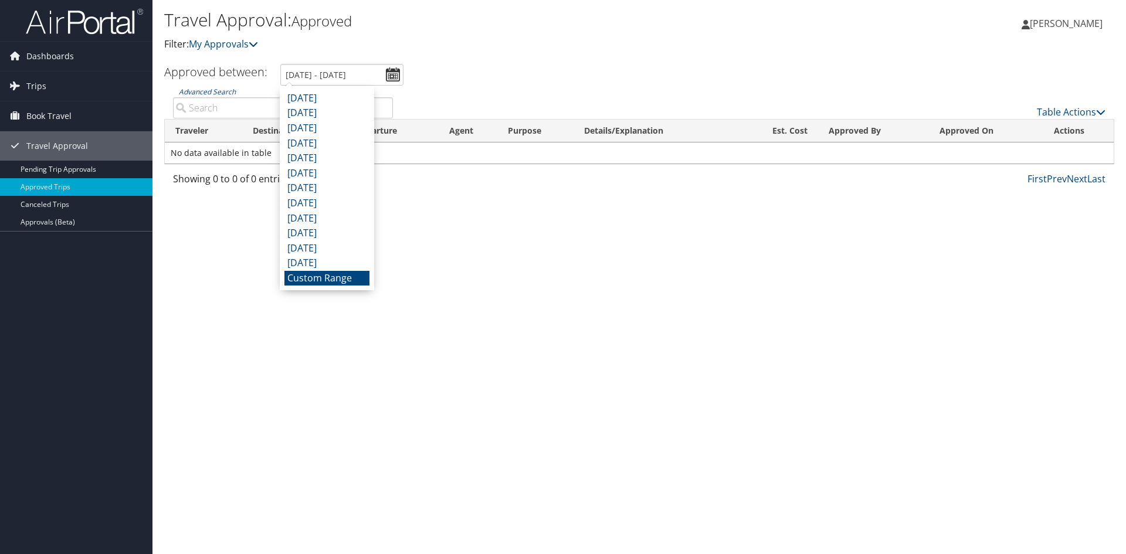
click at [502, 289] on div "Travel Approval: Approved Filter: My Approvals Benjamin Burke Benjamin Burke My…" at bounding box center [640, 277] width 974 height 554
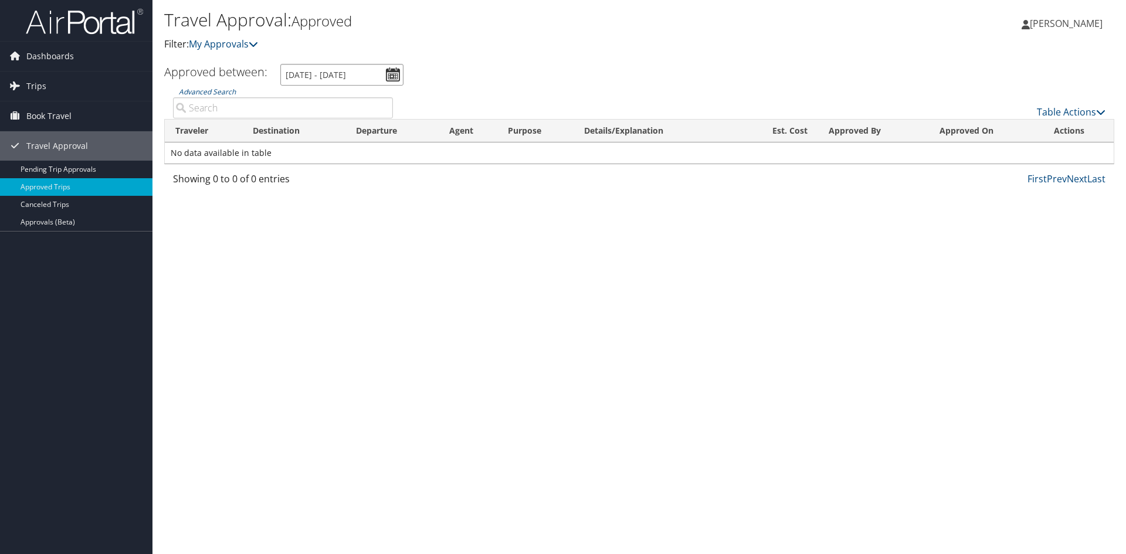
click at [330, 80] on input "9/2/2025 - 10/2/2025" at bounding box center [341, 75] width 123 height 22
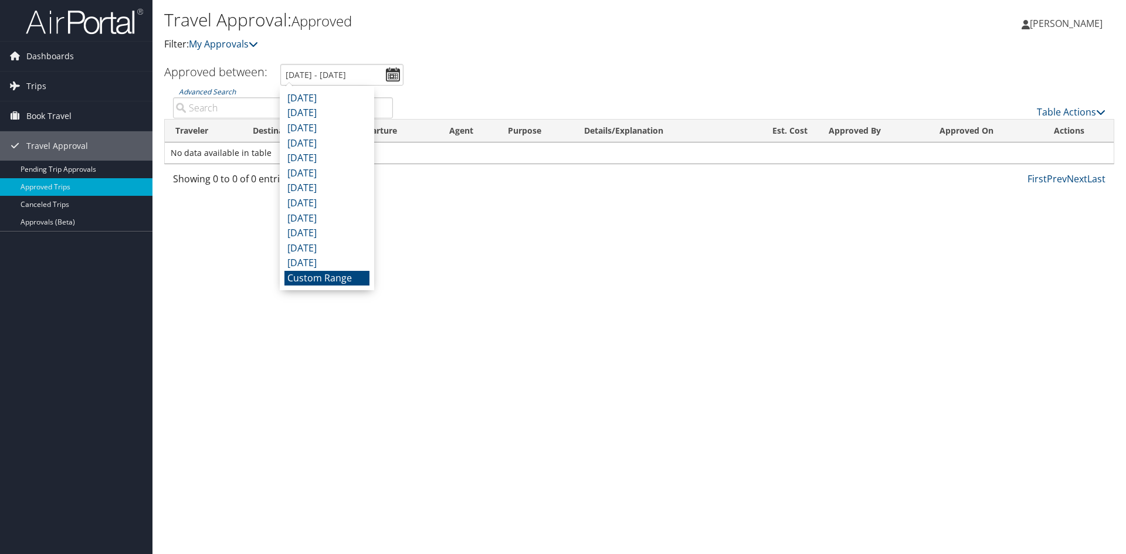
click at [322, 280] on li "Custom Range" at bounding box center [327, 278] width 85 height 15
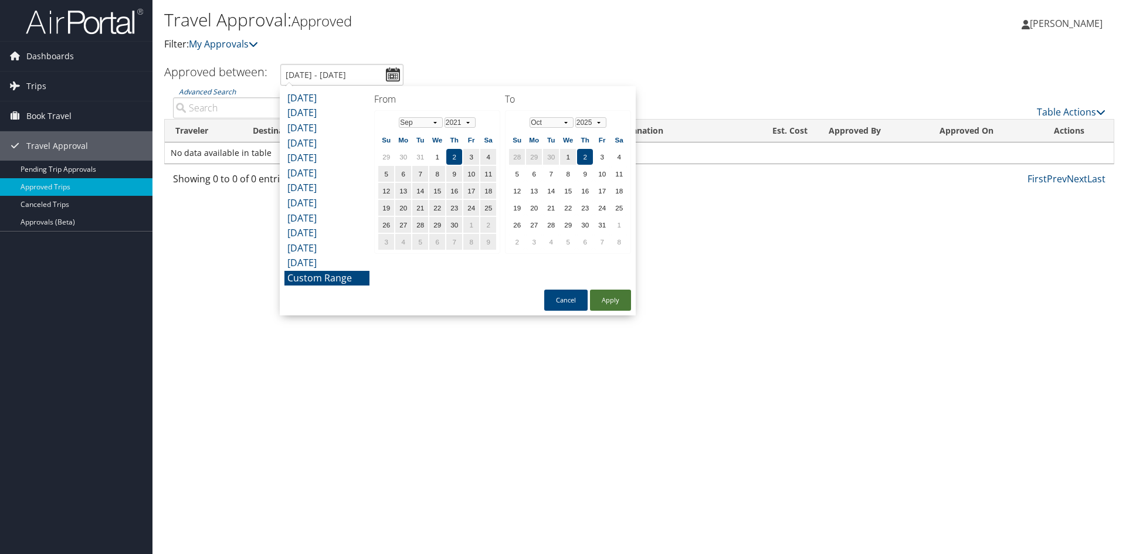
click at [611, 300] on button "Apply" at bounding box center [610, 300] width 41 height 21
type input "9/2/2021 - 10/2/2025"
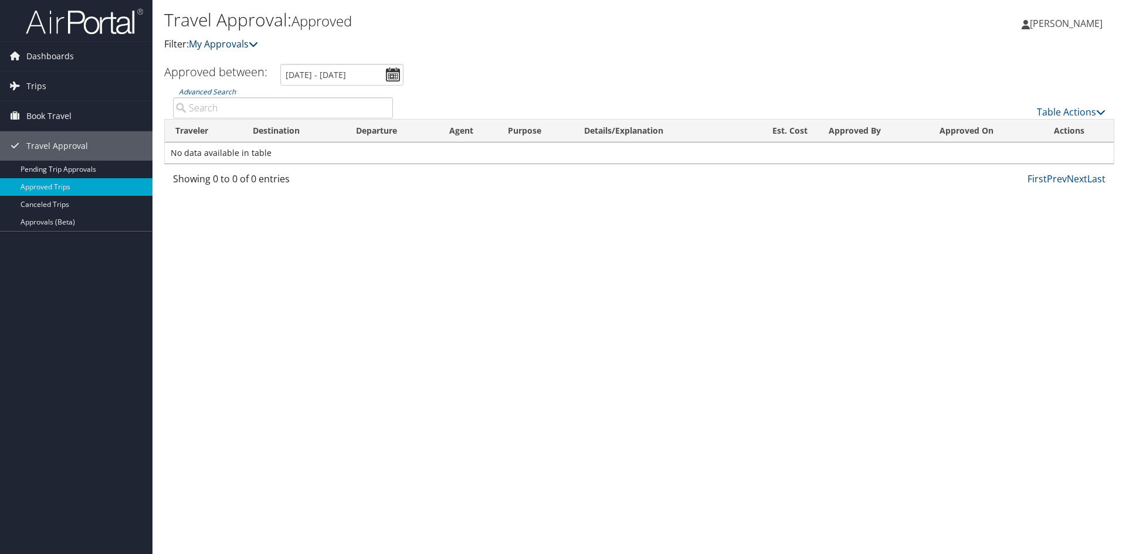
click at [233, 44] on link "My Approvals" at bounding box center [223, 44] width 69 height 13
click at [258, 48] on icon at bounding box center [253, 43] width 9 height 9
click at [255, 45] on icon at bounding box center [253, 43] width 9 height 9
click at [261, 299] on div "Travel Approval: Approved Filter: My Approvals Benjamin Burke Benjamin Burke My…" at bounding box center [640, 277] width 974 height 554
click at [53, 210] on link "Canceled Trips" at bounding box center [76, 205] width 153 height 18
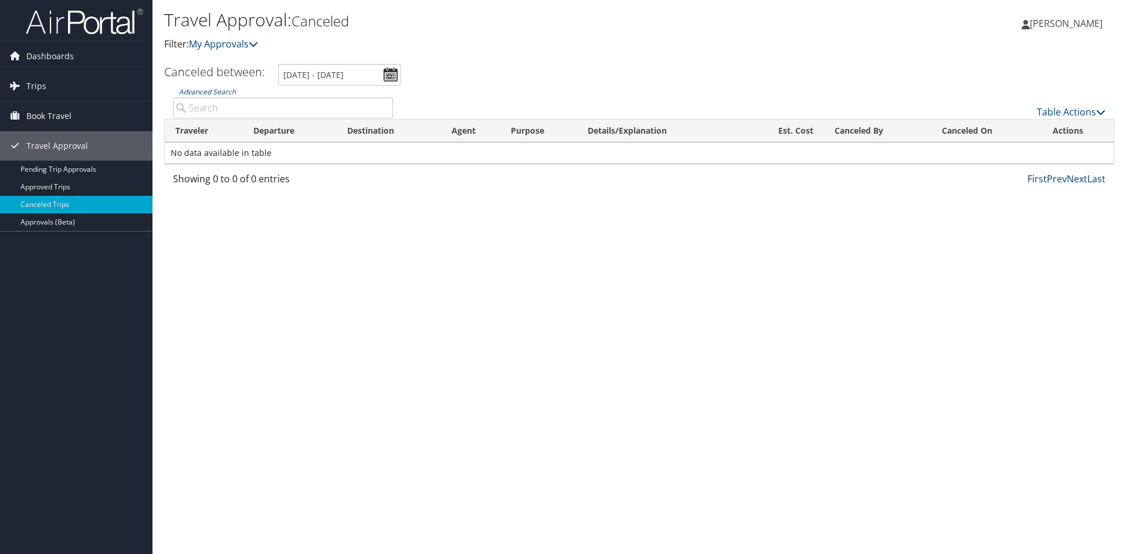
click at [50, 221] on link "Approvals (Beta)" at bounding box center [76, 223] width 153 height 18
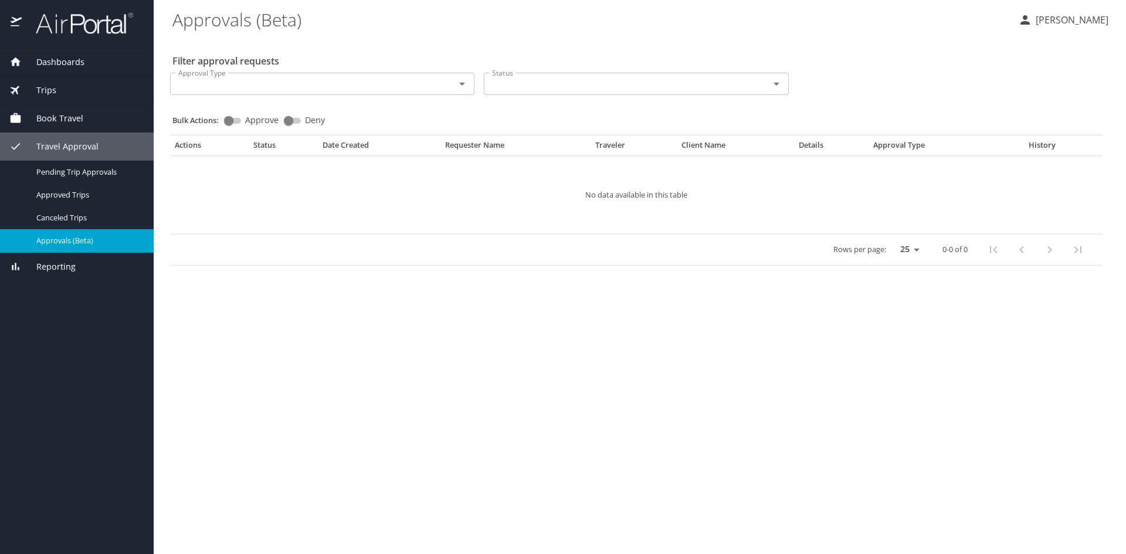
select select "US"
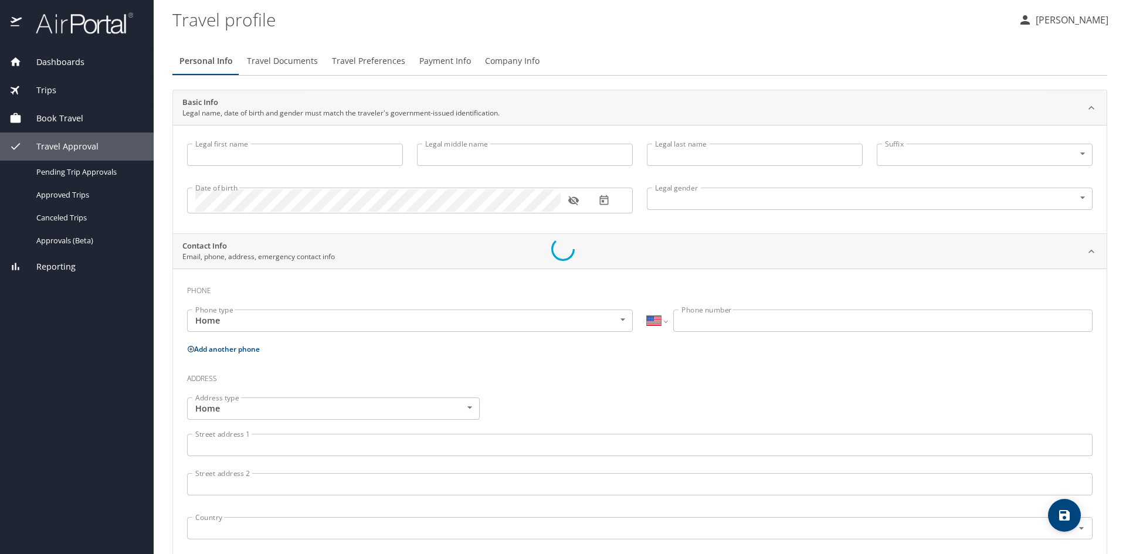
type input "Benjamin"
type input "Charles"
type input "Burke"
type input "Male"
select select "US"
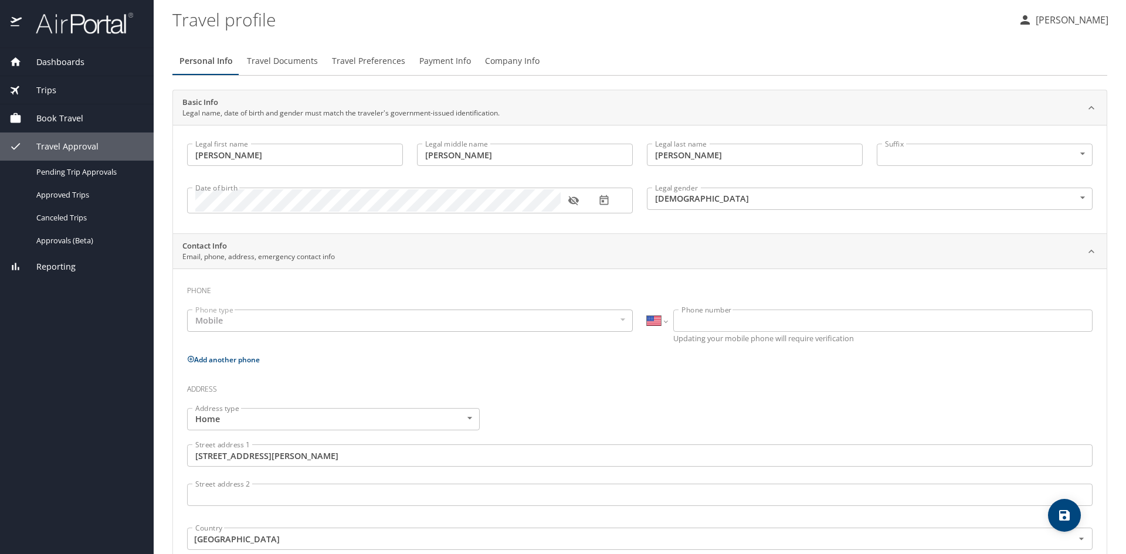
select select "US"
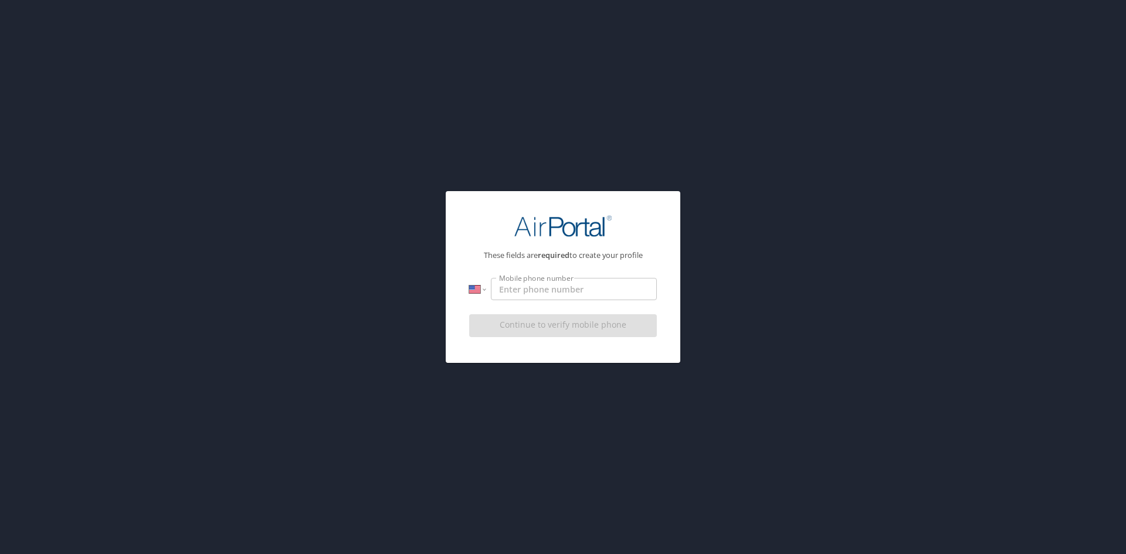
click at [471, 138] on div "These fields are required to create your profile International Afghanistan Ålan…" at bounding box center [563, 277] width 1126 height 554
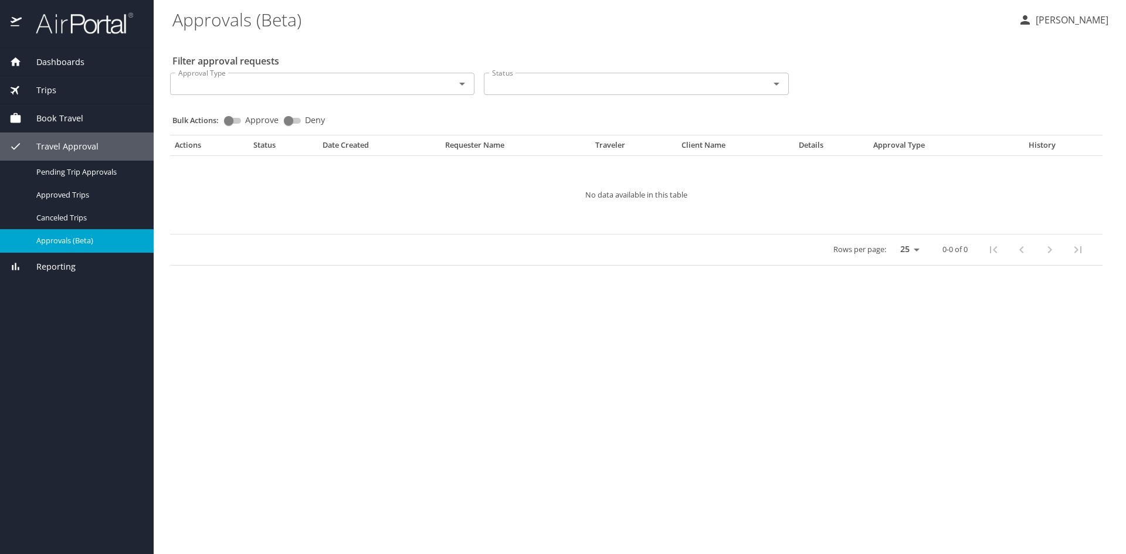
click at [37, 65] on span "Dashboards" at bounding box center [53, 62] width 63 height 13
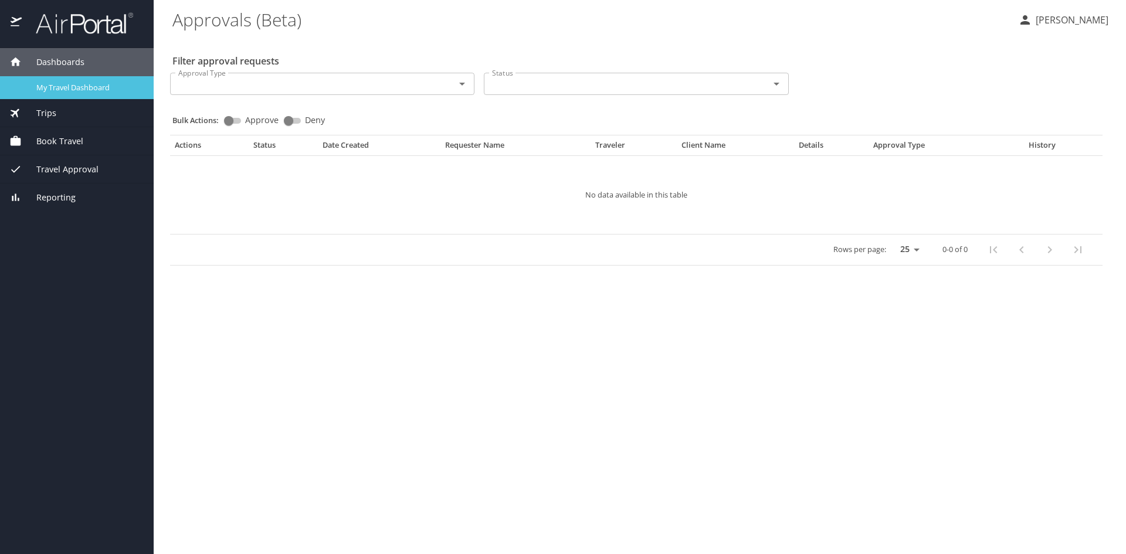
click at [51, 87] on span "My Travel Dashboard" at bounding box center [87, 87] width 103 height 11
